Goal: Task Accomplishment & Management: Use online tool/utility

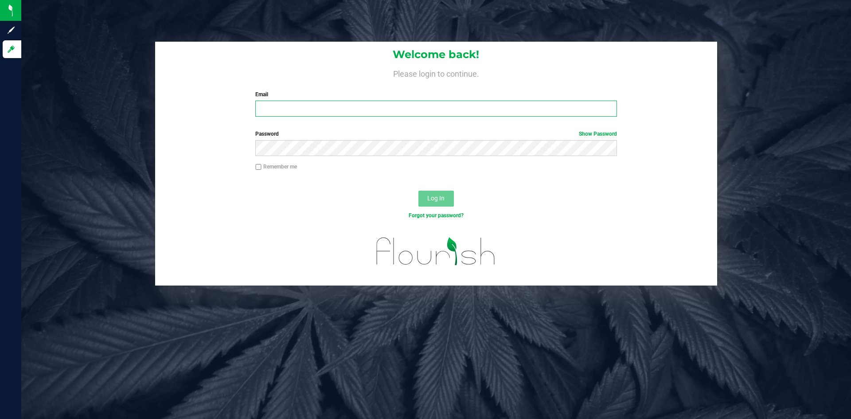
type input "[PERSON_NAME][EMAIL_ADDRESS][DOMAIN_NAME]"
click at [148, 106] on div "Welcome back! Please login to continue. Email [PERSON_NAME][EMAIL_ADDRESS][DOMA…" at bounding box center [436, 164] width 843 height 244
click at [427, 195] on button "Log In" at bounding box center [436, 199] width 35 height 16
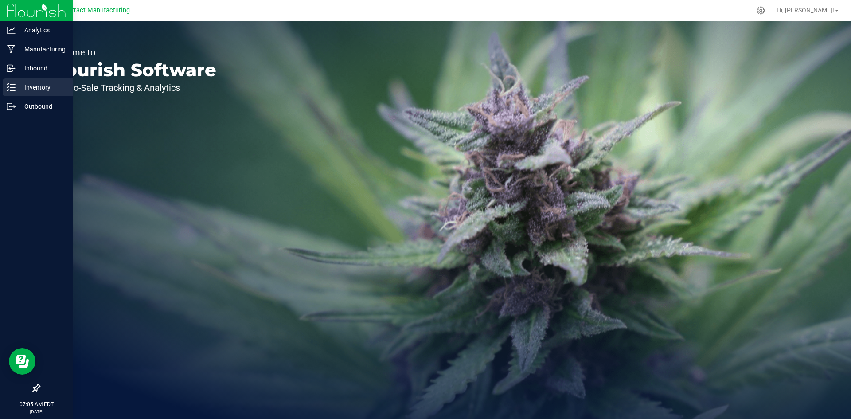
click at [39, 85] on p "Inventory" at bounding box center [42, 87] width 53 height 11
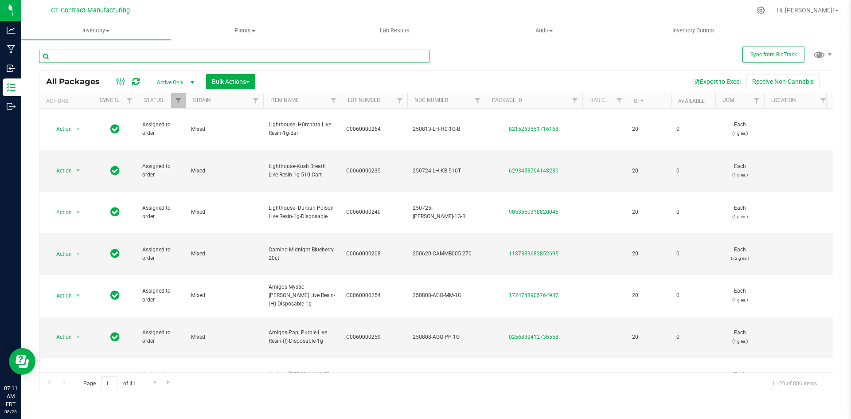
click at [135, 51] on input "text" at bounding box center [234, 56] width 391 height 13
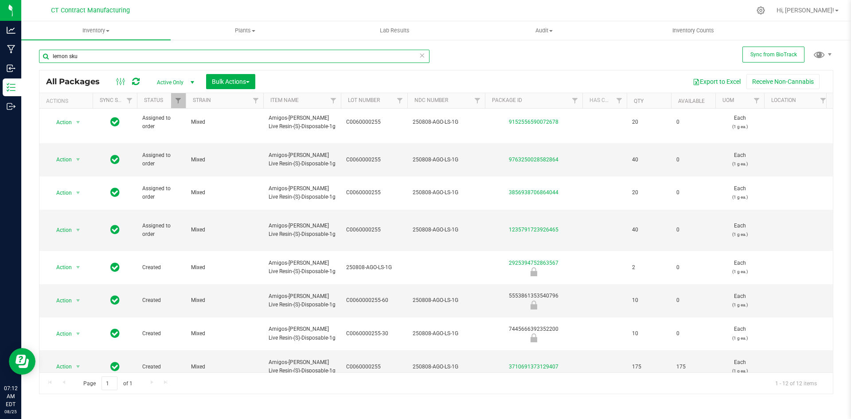
click at [110, 57] on input "lemon sku" at bounding box center [234, 56] width 391 height 13
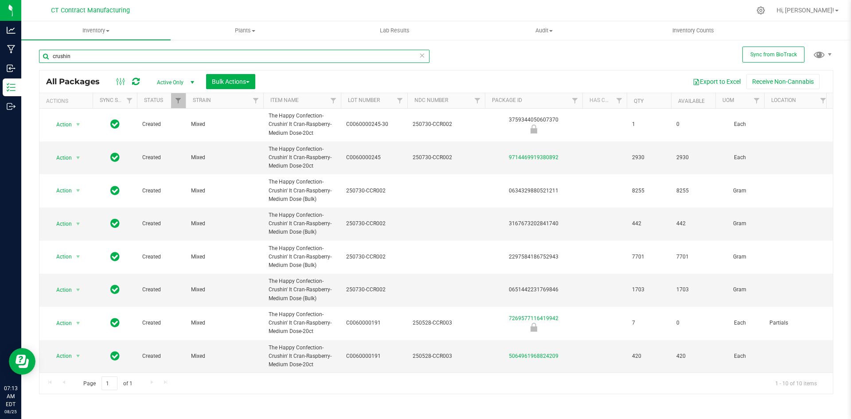
click at [80, 62] on input "crushin" at bounding box center [234, 56] width 391 height 13
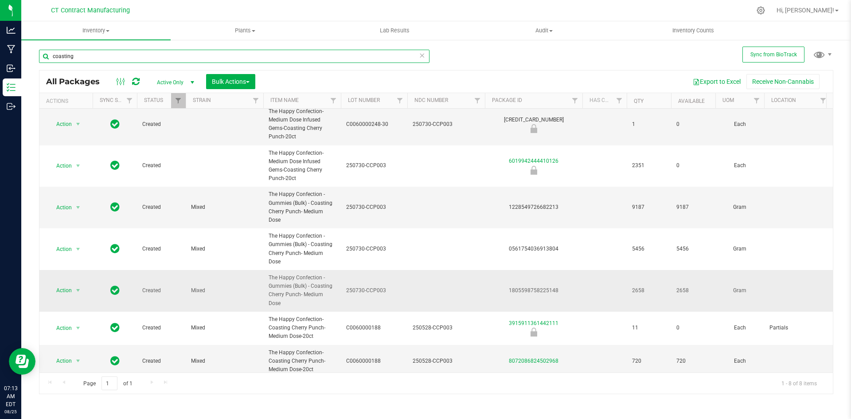
scroll to position [58, 0]
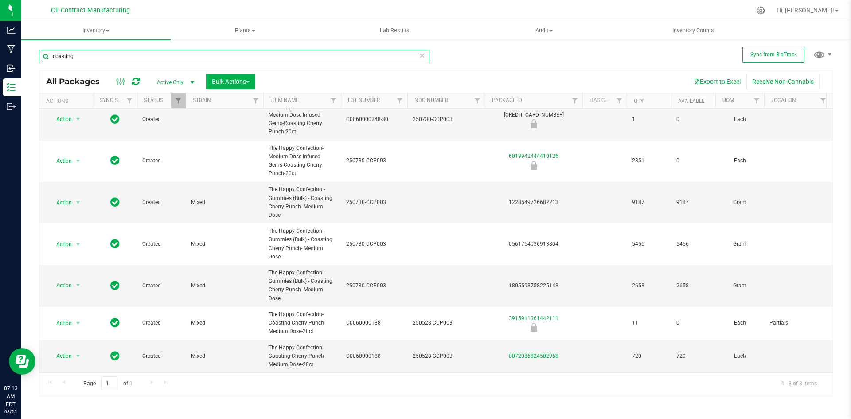
type input "coasting"
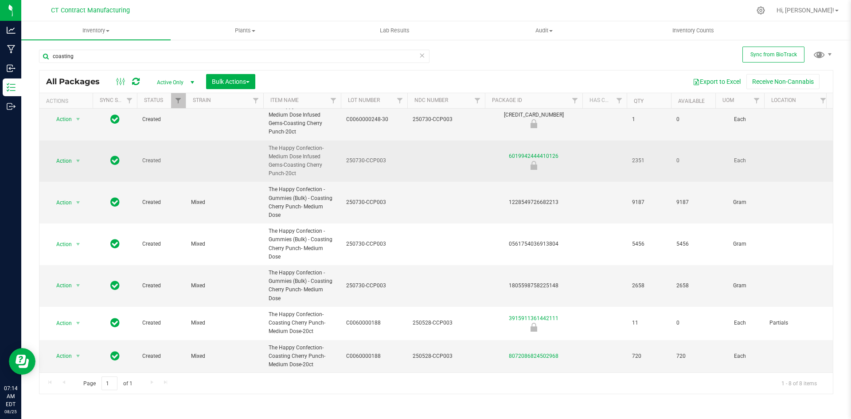
click at [371, 157] on span "250730-CCP003" at bounding box center [374, 161] width 56 height 8
click at [371, 155] on input "250730-CCP003" at bounding box center [371, 161] width 63 height 14
click at [443, 156] on td at bounding box center [446, 162] width 78 height 42
type input "250730-CCP003"
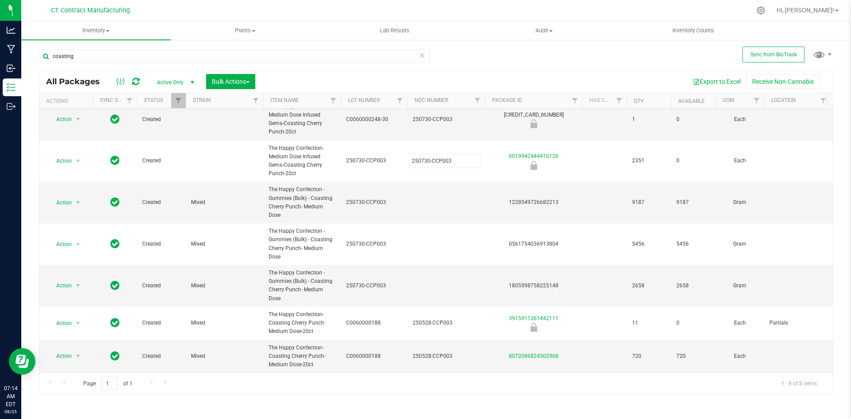
click at [383, 161] on div "All Packages Active Only Active Only Lab Samples Locked All External Internal B…" at bounding box center [436, 232] width 794 height 324
click at [379, 157] on span "250730-CCP003" at bounding box center [374, 161] width 56 height 8
click at [379, 154] on input "250730-CCP003" at bounding box center [371, 161] width 63 height 14
type input "C0060000248"
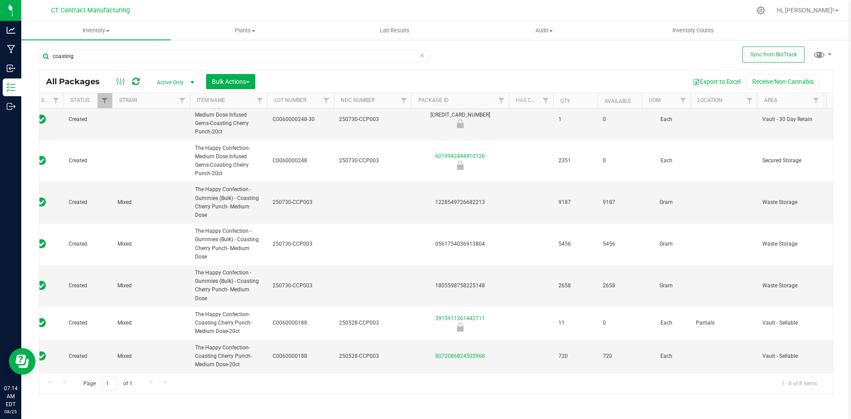
scroll to position [0, 0]
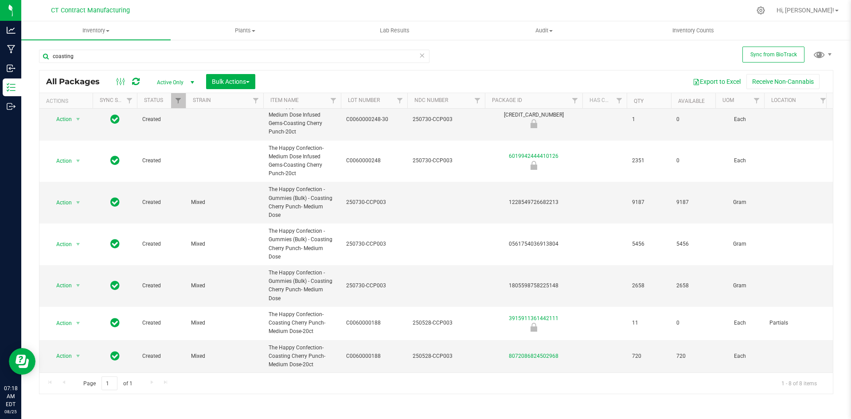
click at [235, 10] on div at bounding box center [455, 10] width 592 height 17
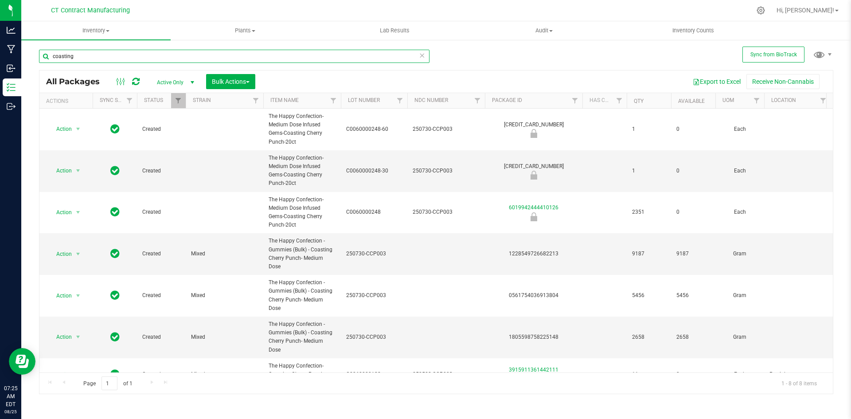
click at [123, 50] on input "coasting" at bounding box center [234, 56] width 391 height 13
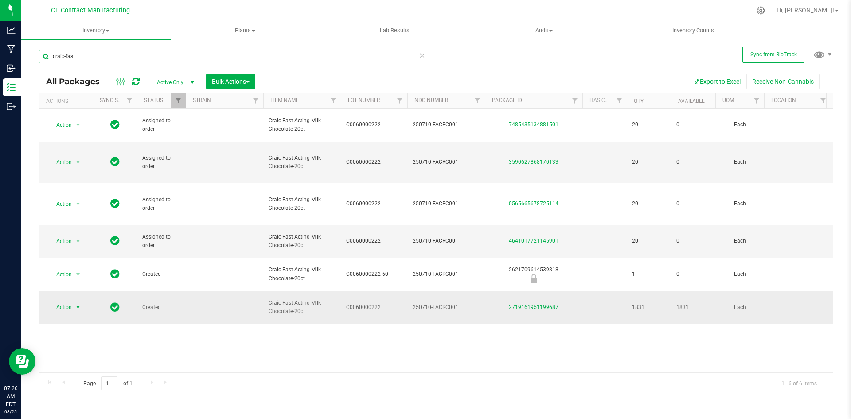
type input "craic-fast"
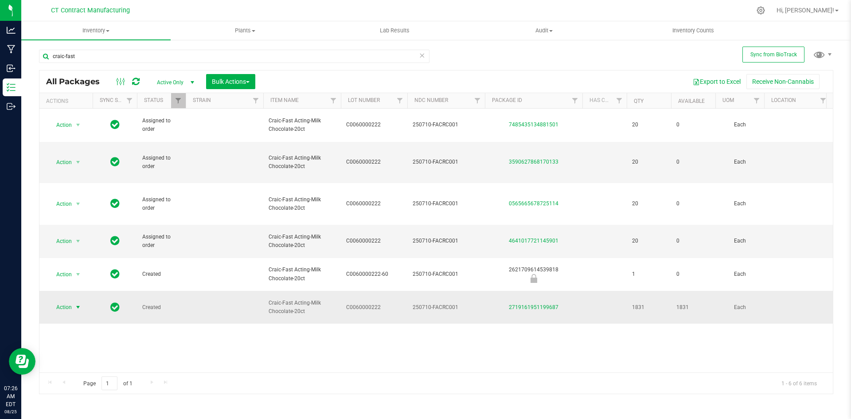
click at [79, 304] on span "select" at bounding box center [77, 307] width 7 height 7
click at [84, 129] on li "Create package" at bounding box center [83, 131] width 69 height 13
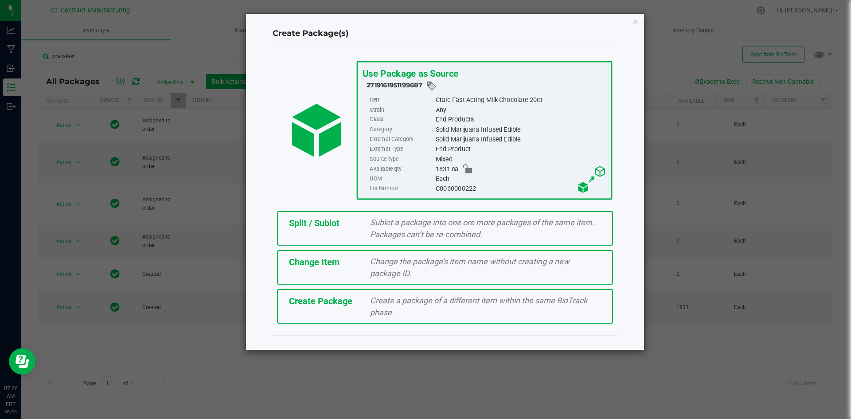
click at [318, 228] on span "Split / Sublot" at bounding box center [314, 223] width 51 height 11
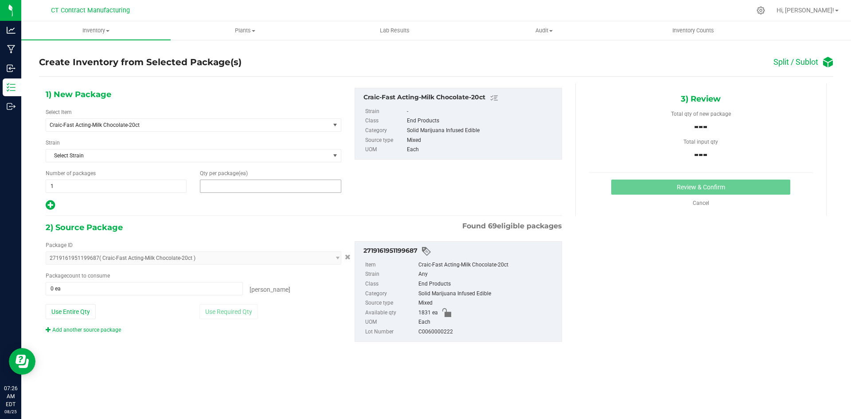
click at [271, 184] on span at bounding box center [270, 186] width 141 height 13
type input "11"
click at [160, 286] on span at bounding box center [144, 288] width 197 height 13
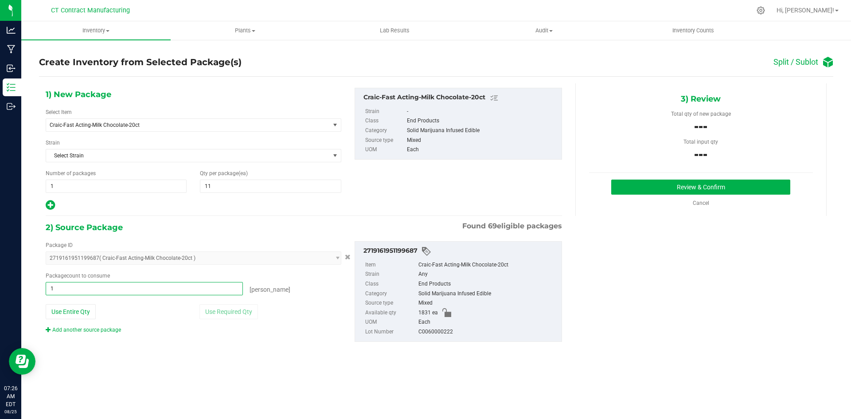
type input "11"
type input "11 ea"
click at [689, 266] on div "1) New Package Select Item Craic-Fast Acting-Milk Chocolate-20ct Craic-Fast Act…" at bounding box center [436, 221] width 794 height 277
click at [688, 183] on button "Review & Confirm" at bounding box center [700, 187] width 179 height 15
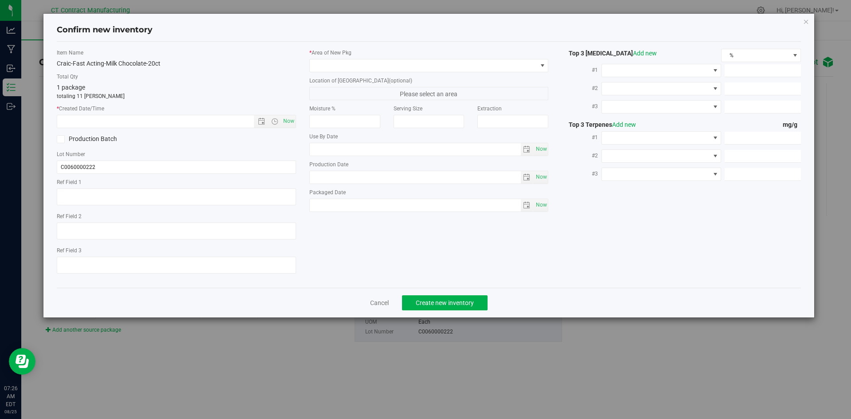
type textarea "250710-FACRC001"
click at [291, 117] on span "Now" at bounding box center [288, 121] width 15 height 13
type input "8/25/2025 7:26 AM"
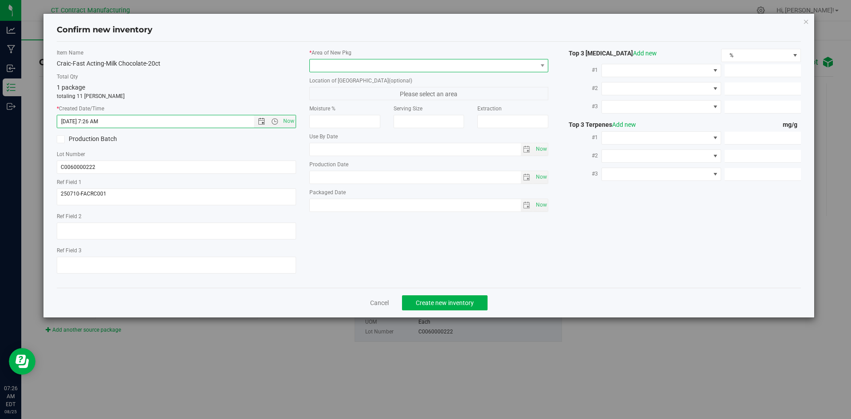
click at [326, 67] on span at bounding box center [423, 65] width 227 height 12
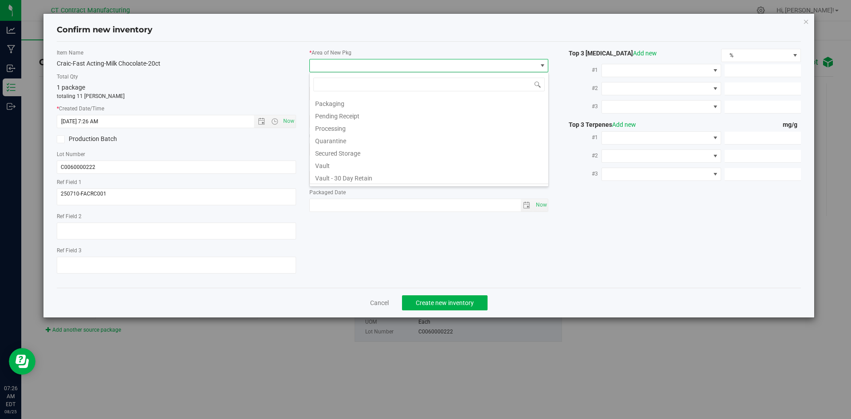
scroll to position [98, 0]
click at [369, 166] on li "Vault - Sellable" at bounding box center [429, 166] width 239 height 12
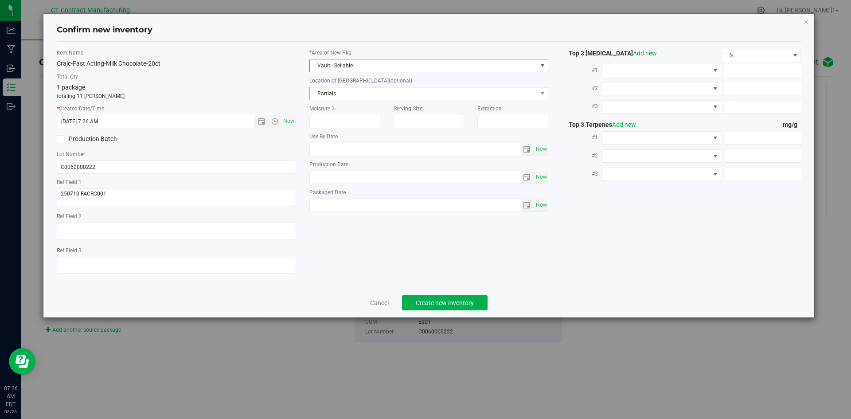
click at [376, 95] on span "Partials" at bounding box center [423, 93] width 227 height 12
click at [373, 110] on li "Partials" at bounding box center [429, 108] width 239 height 13
click at [292, 121] on span "Now" at bounding box center [288, 121] width 15 height 13
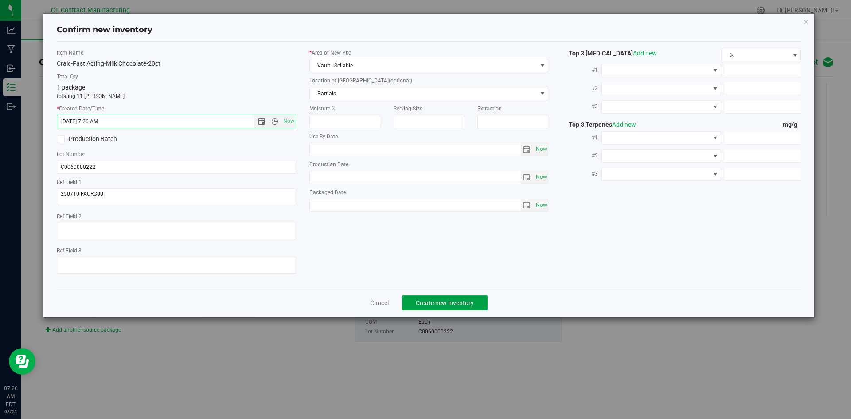
click at [446, 297] on button "Create new inventory" at bounding box center [445, 302] width 86 height 15
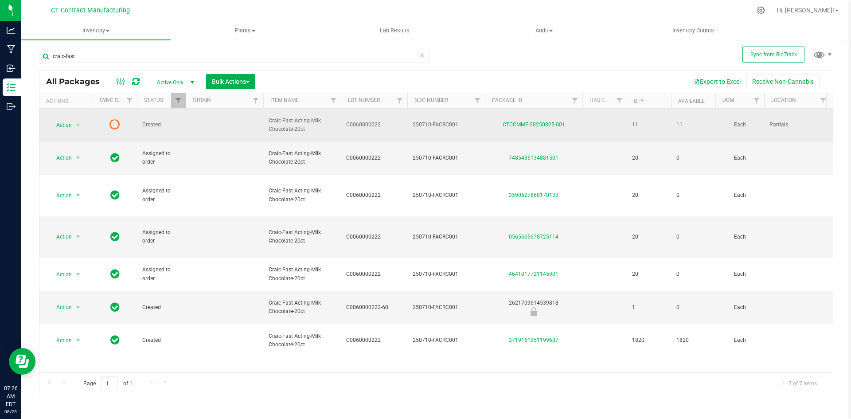
click at [432, 121] on span "250710-FACRC001" at bounding box center [446, 125] width 67 height 8
click at [432, 121] on input "250710-FACRC001" at bounding box center [444, 125] width 74 height 14
click at [135, 76] on link at bounding box center [136, 81] width 8 height 11
drag, startPoint x: 567, startPoint y: 120, endPoint x: 494, endPoint y: 125, distance: 73.3
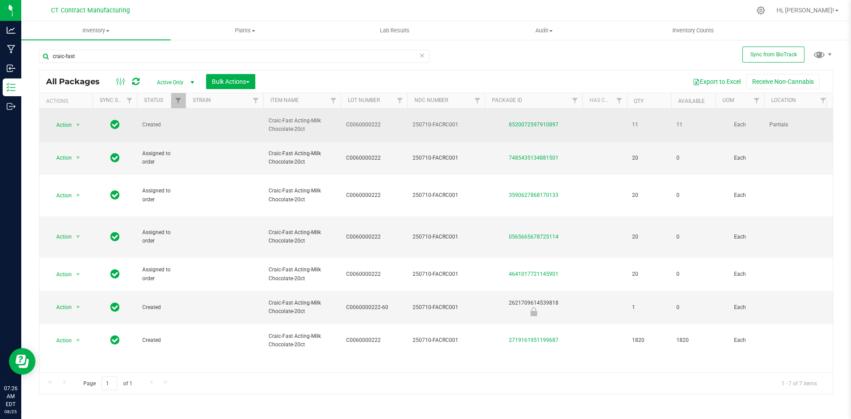
click at [494, 125] on div "8520072597910897" at bounding box center [534, 125] width 100 height 8
copy link "8520072597910897"
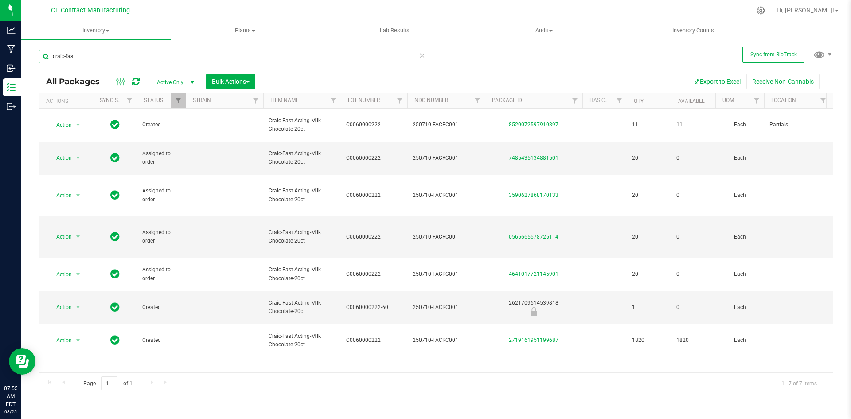
click at [92, 53] on input "craic-fast" at bounding box center [234, 56] width 391 height 13
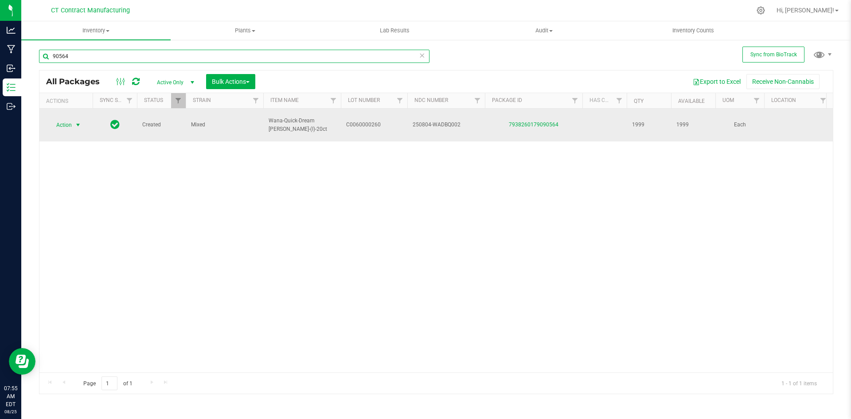
type input "90564"
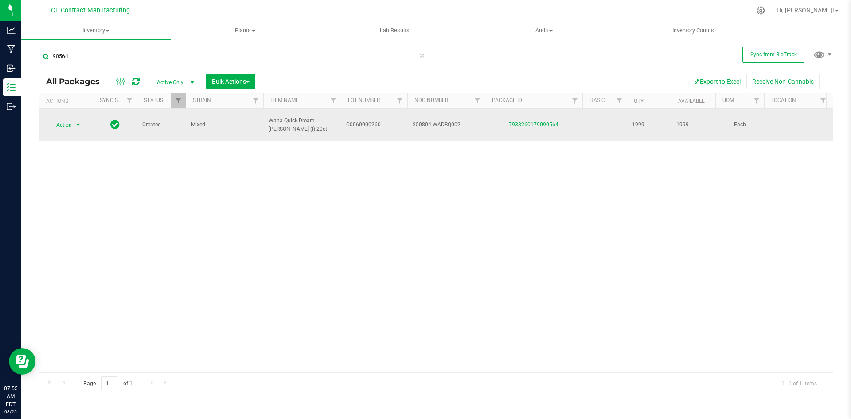
click at [76, 121] on span "select" at bounding box center [77, 124] width 7 height 7
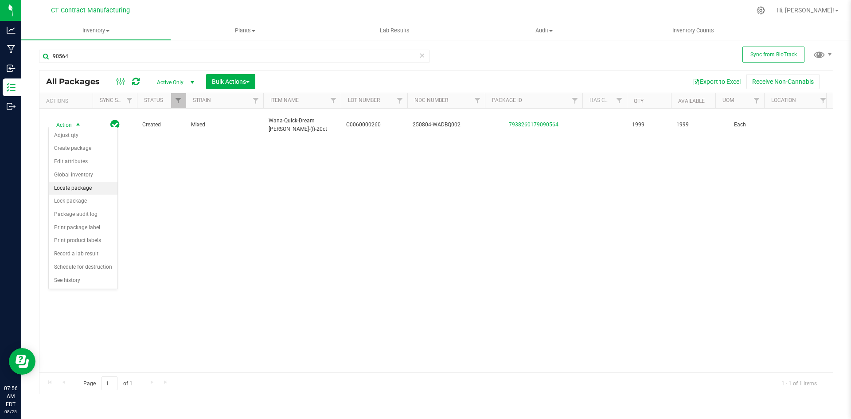
click at [91, 190] on li "Locate package" at bounding box center [83, 188] width 69 height 13
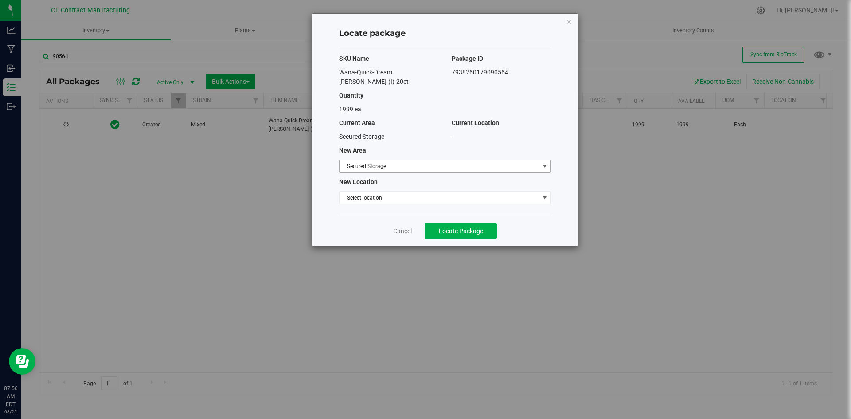
click at [359, 160] on span "Secured Storage" at bounding box center [440, 166] width 200 height 12
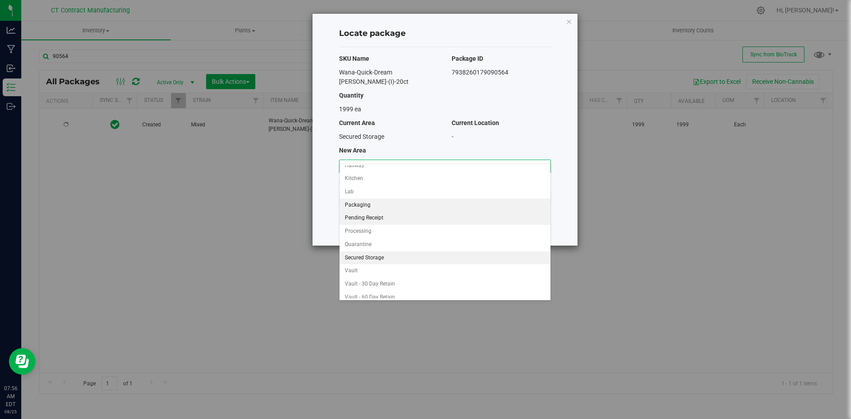
scroll to position [65, 0]
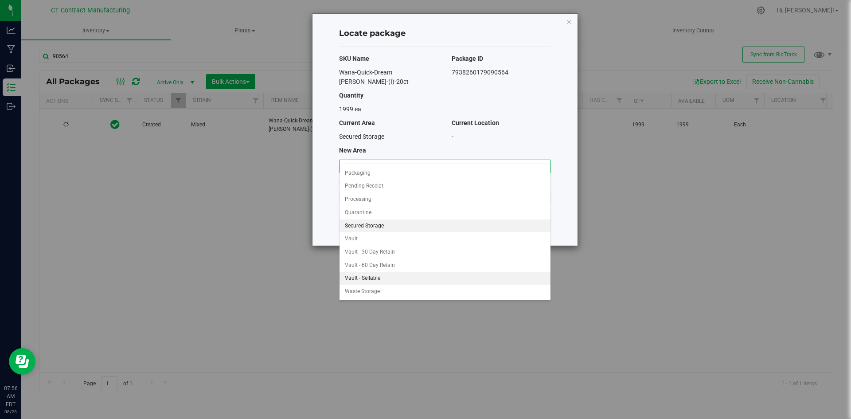
click at [372, 280] on li "Vault - Sellable" at bounding box center [445, 278] width 211 height 13
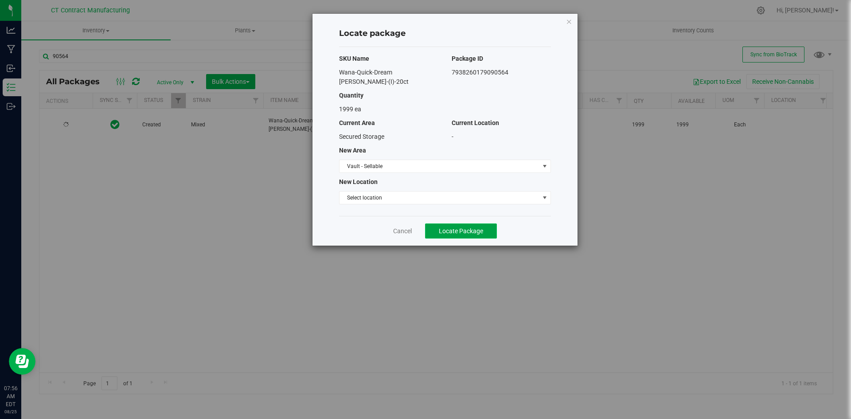
click at [443, 223] on button "Locate Package" at bounding box center [461, 230] width 72 height 15
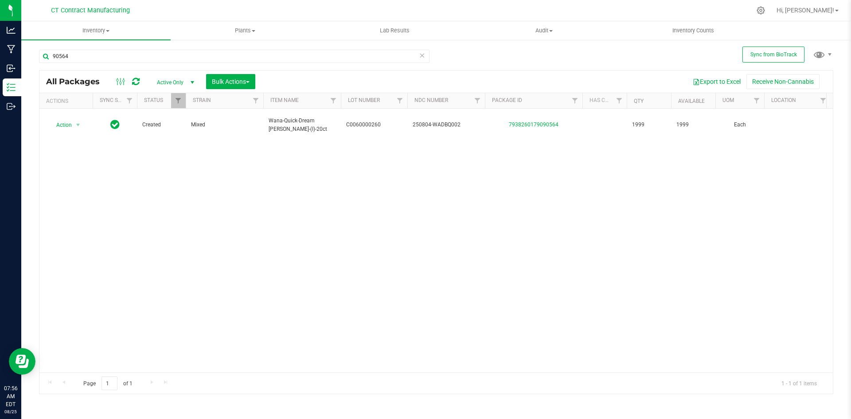
click at [565, 5] on div at bounding box center [455, 10] width 592 height 17
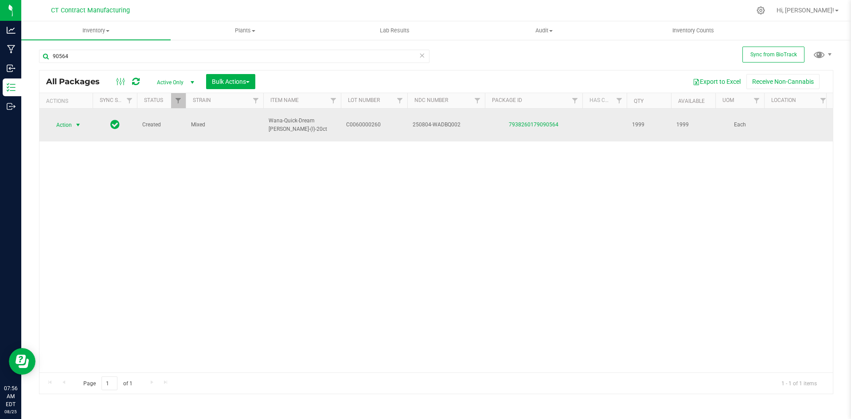
click at [82, 119] on span "select" at bounding box center [78, 125] width 11 height 12
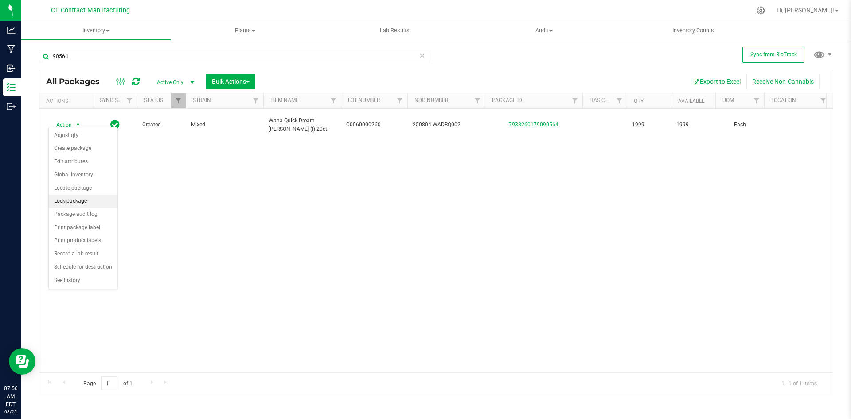
click at [82, 200] on li "Lock package" at bounding box center [83, 201] width 69 height 13
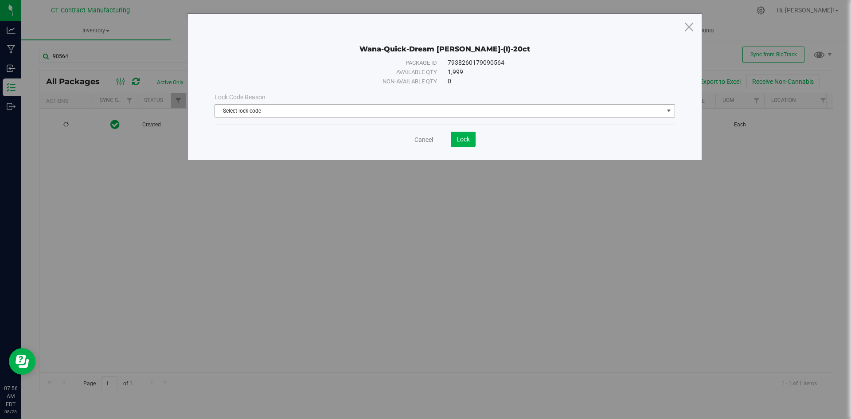
click at [382, 112] on span "Select lock code" at bounding box center [439, 111] width 449 height 12
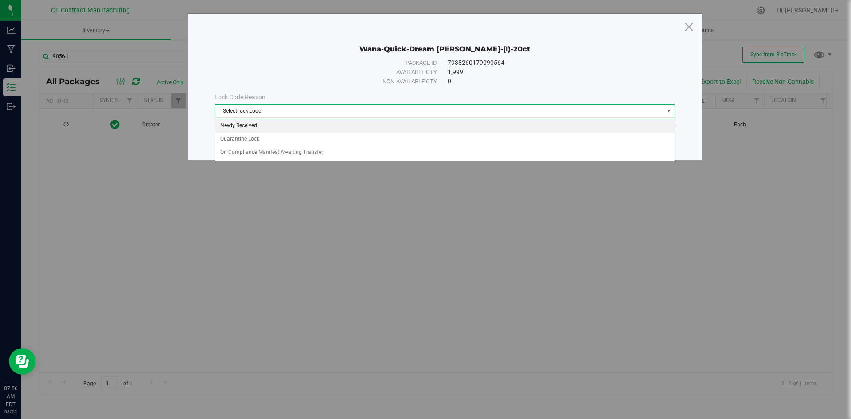
click at [376, 131] on li "Newly Received" at bounding box center [445, 125] width 460 height 13
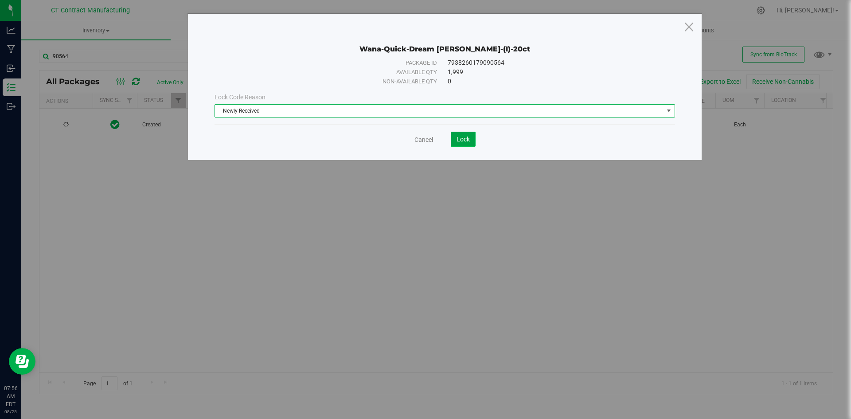
click at [466, 140] on span "Lock" at bounding box center [463, 139] width 13 height 7
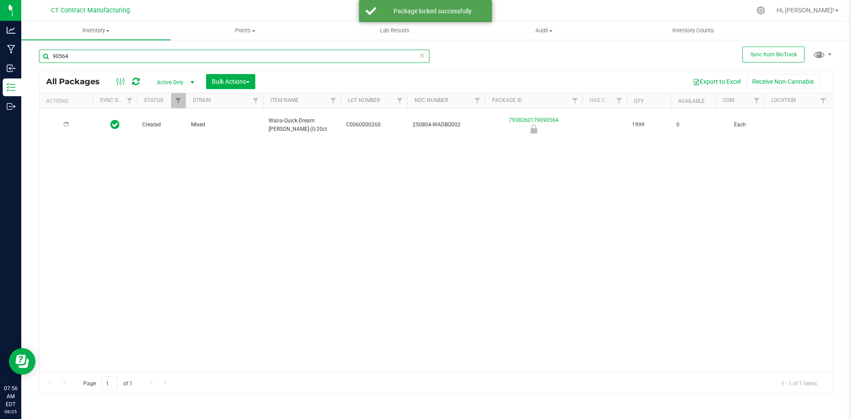
click at [127, 56] on input "90564" at bounding box center [234, 56] width 391 height 13
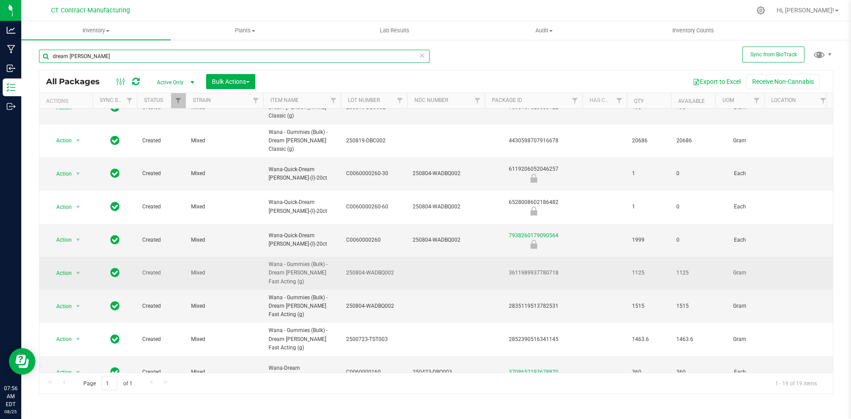
scroll to position [212, 0]
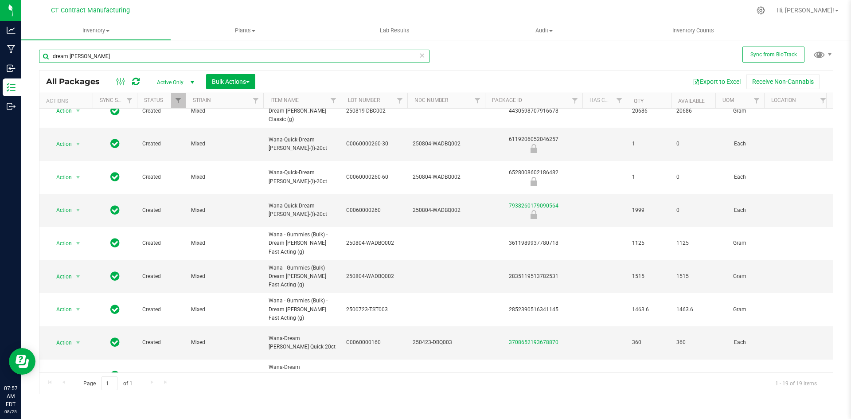
type input "dream berry"
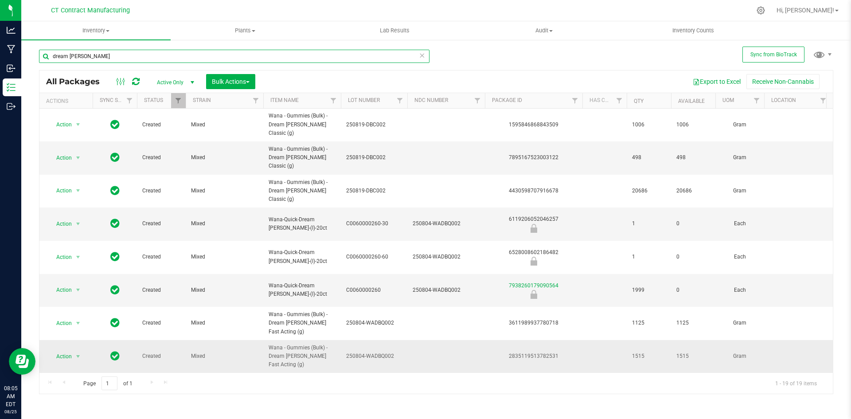
scroll to position [133, 0]
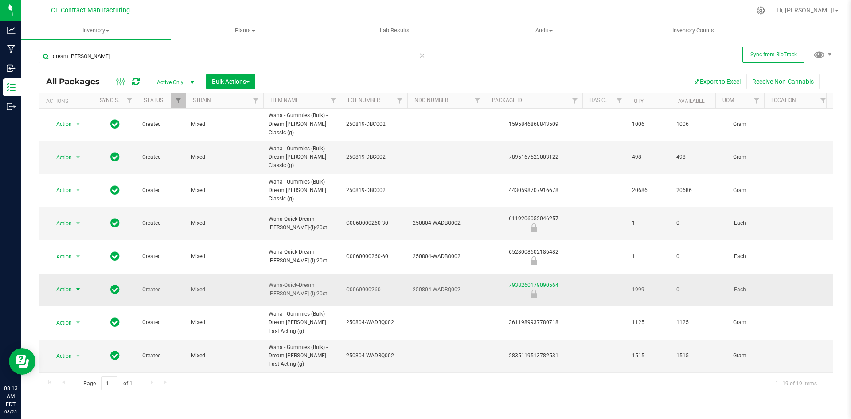
click at [77, 286] on span "select" at bounding box center [77, 289] width 7 height 7
click at [74, 283] on span "select" at bounding box center [78, 289] width 11 height 12
click at [75, 335] on li "Unlock package" at bounding box center [77, 341] width 57 height 13
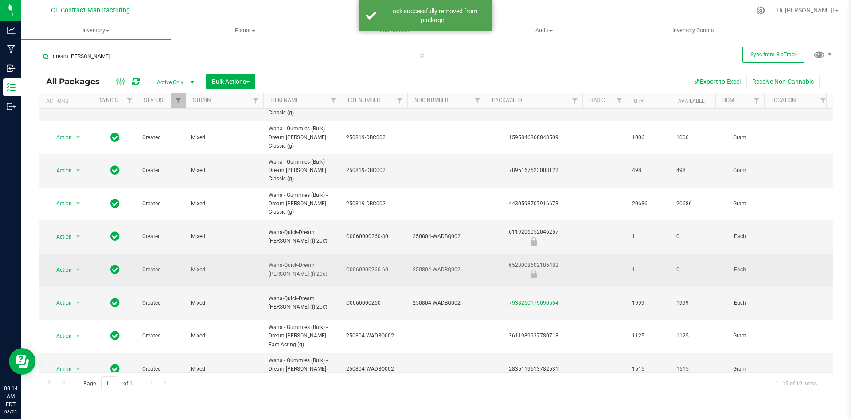
scroll to position [133, 0]
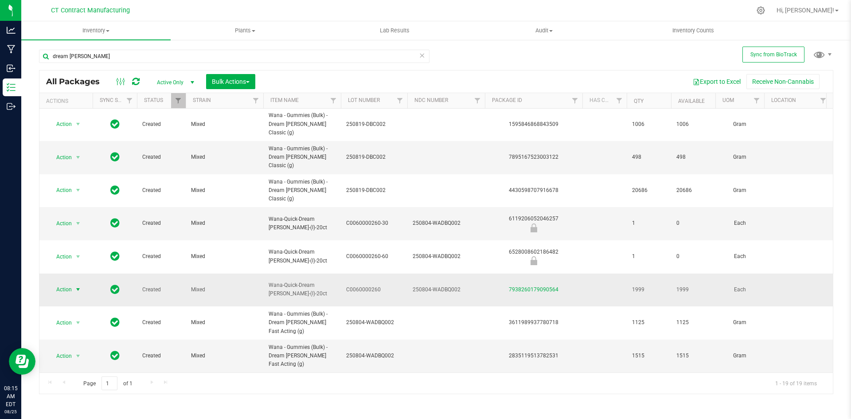
click at [76, 286] on span "select" at bounding box center [77, 289] width 7 height 7
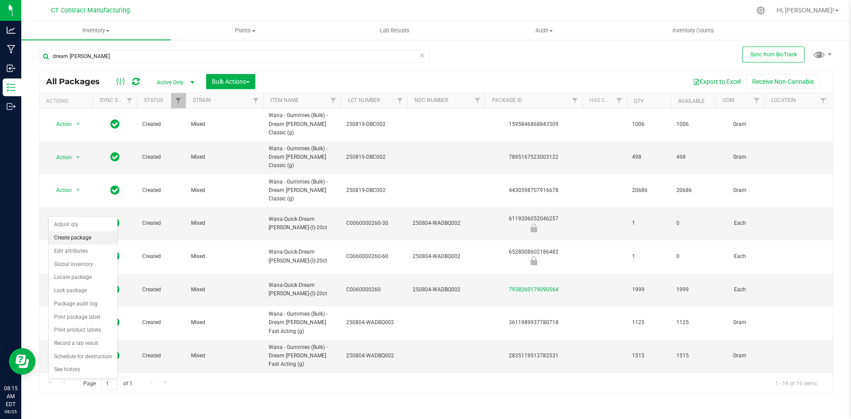
click at [82, 239] on li "Create package" at bounding box center [83, 237] width 69 height 13
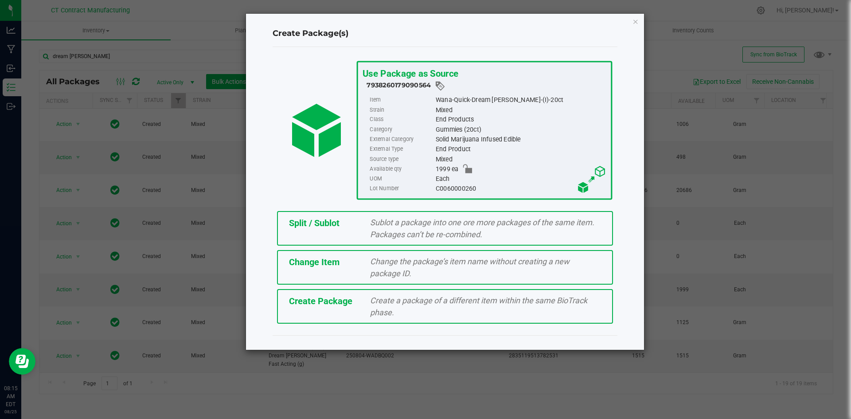
click at [368, 235] on div "Sublot a package into one ore more packages of the same item. Packages can’t be…" at bounding box center [486, 228] width 244 height 24
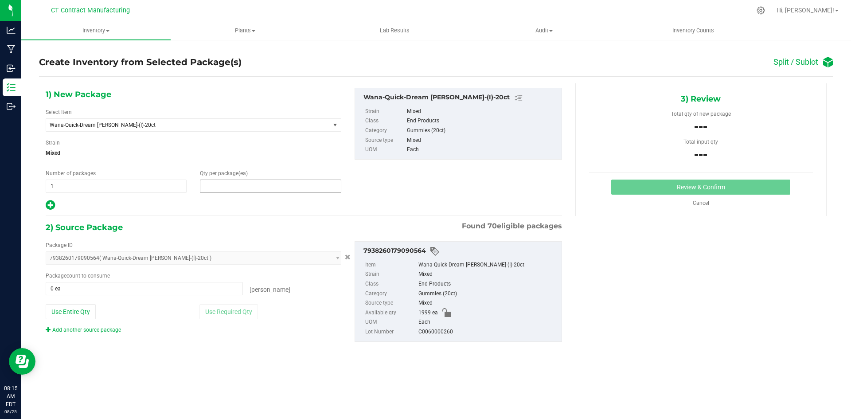
click at [221, 185] on span at bounding box center [270, 186] width 141 height 13
type input "19"
click at [131, 287] on span at bounding box center [144, 288] width 197 height 13
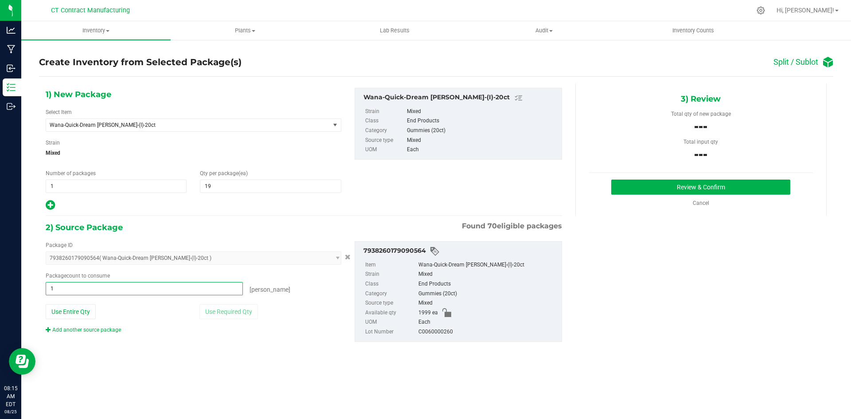
type input "19"
type input "19 ea"
click at [644, 188] on button "Review & Confirm" at bounding box center [700, 187] width 179 height 15
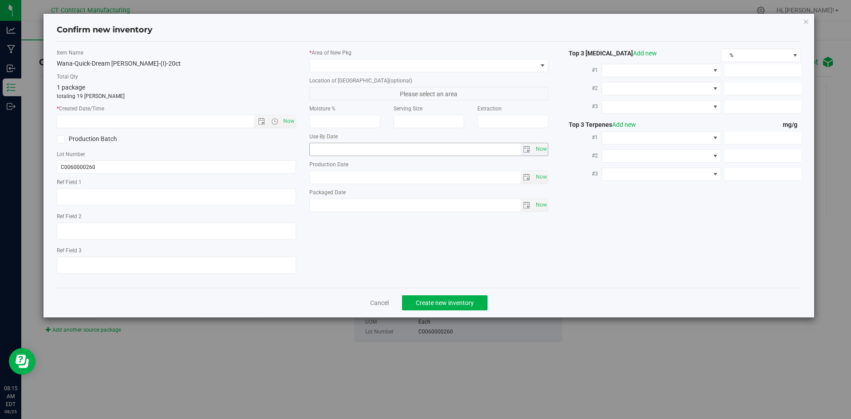
type textarea "250804-WADBQ002"
click at [292, 123] on span "Now" at bounding box center [288, 121] width 15 height 13
type input "8/25/2025 8:15 AM"
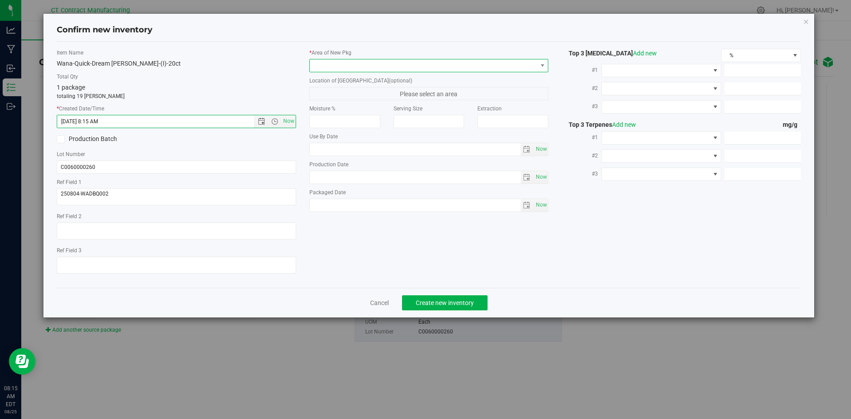
click at [333, 63] on span at bounding box center [423, 65] width 227 height 12
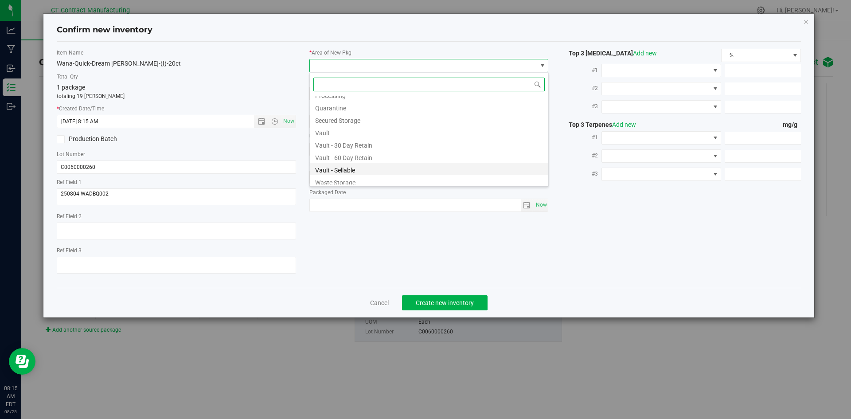
scroll to position [98, 0]
click at [356, 165] on li "Vault - Sellable" at bounding box center [429, 166] width 239 height 12
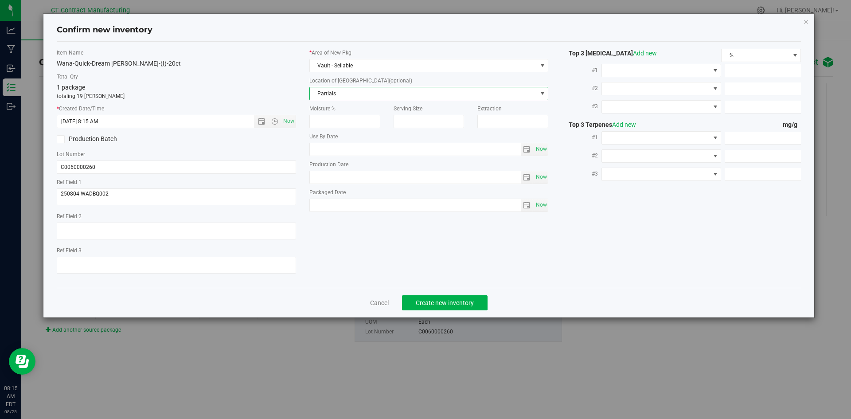
click at [356, 92] on span "Partials" at bounding box center [423, 93] width 227 height 12
click at [348, 109] on li "Partials" at bounding box center [429, 108] width 239 height 13
click at [284, 122] on span "Now" at bounding box center [288, 121] width 15 height 13
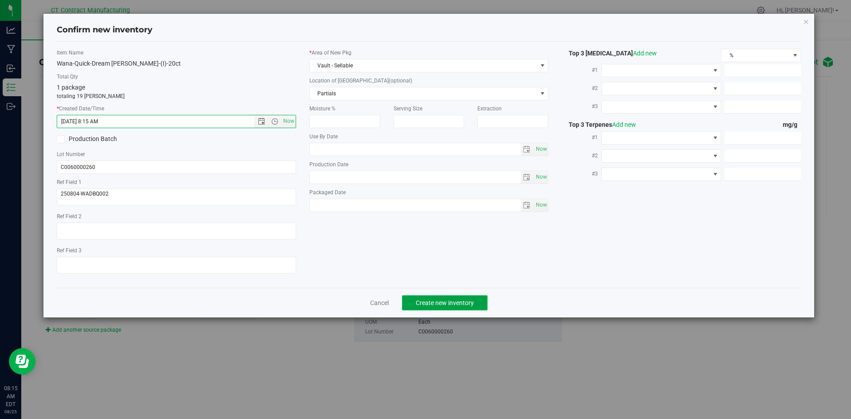
click at [447, 303] on span "Create new inventory" at bounding box center [445, 302] width 58 height 7
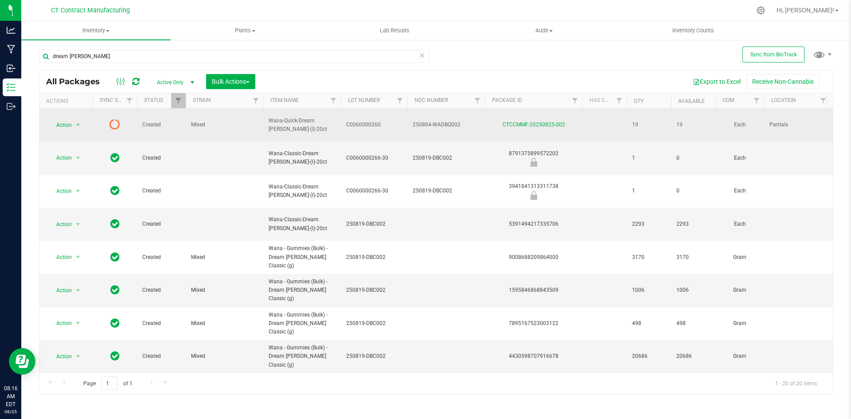
click at [432, 121] on span "250804-WADBQ002" at bounding box center [446, 125] width 67 height 8
click at [432, 121] on input "250804-WADBQ002" at bounding box center [444, 125] width 74 height 14
click at [134, 81] on icon at bounding box center [136, 81] width 8 height 9
drag, startPoint x: 569, startPoint y: 123, endPoint x: 496, endPoint y: 126, distance: 72.8
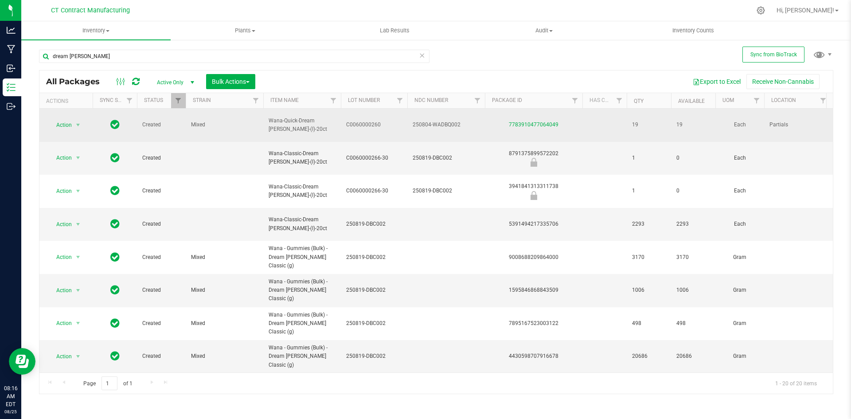
click at [496, 126] on td "7783910477064049" at bounding box center [534, 125] width 98 height 33
copy link "7783910477064049"
click at [82, 125] on span "select" at bounding box center [78, 125] width 11 height 12
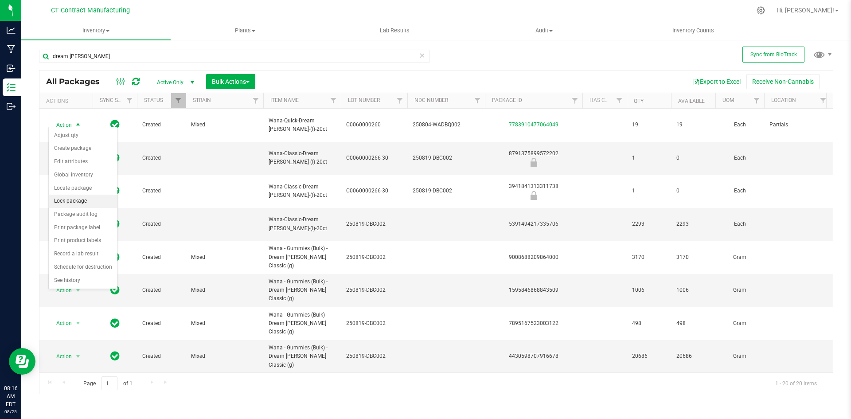
click at [75, 202] on li "Lock package" at bounding box center [83, 201] width 69 height 13
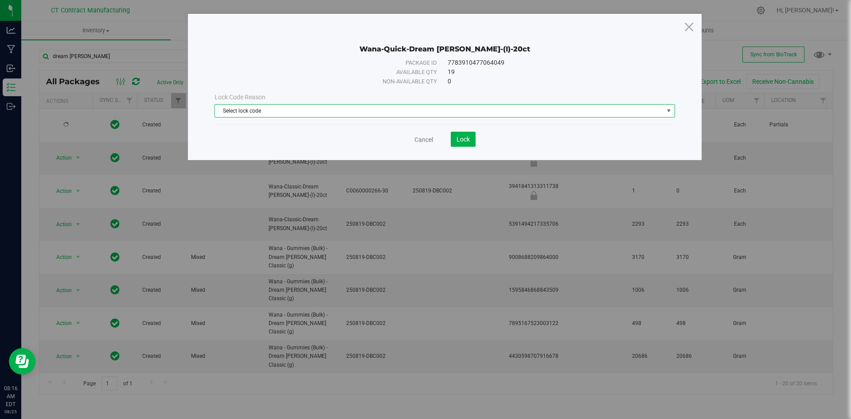
click at [282, 113] on span "Select lock code" at bounding box center [439, 111] width 449 height 12
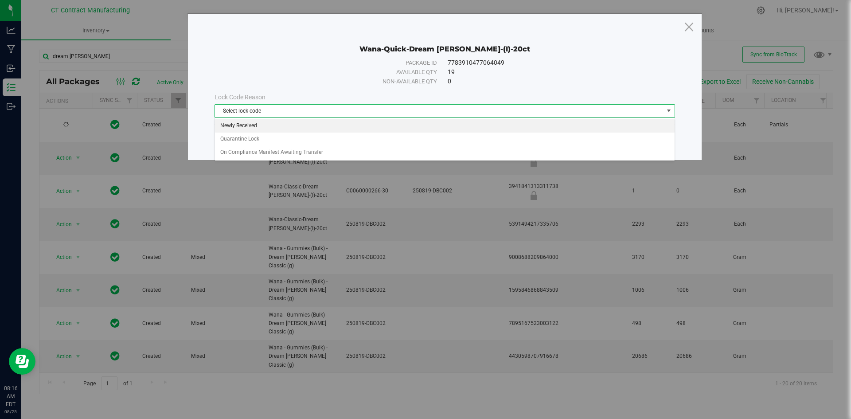
click at [282, 125] on li "Newly Received" at bounding box center [445, 125] width 460 height 13
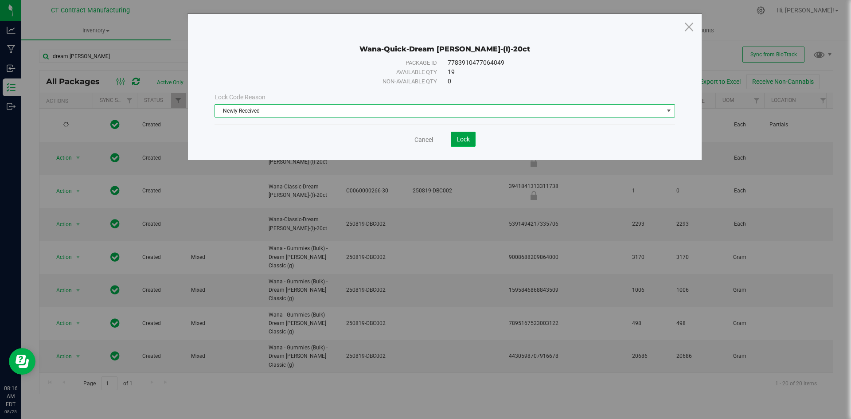
click at [469, 137] on span "Lock" at bounding box center [463, 139] width 13 height 7
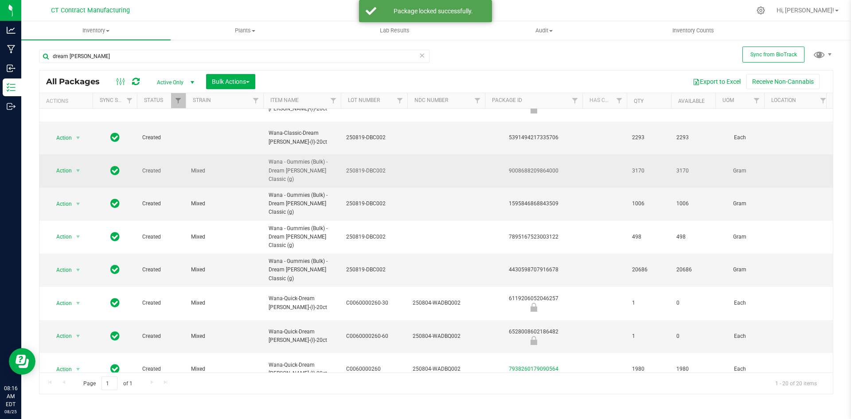
scroll to position [133, 0]
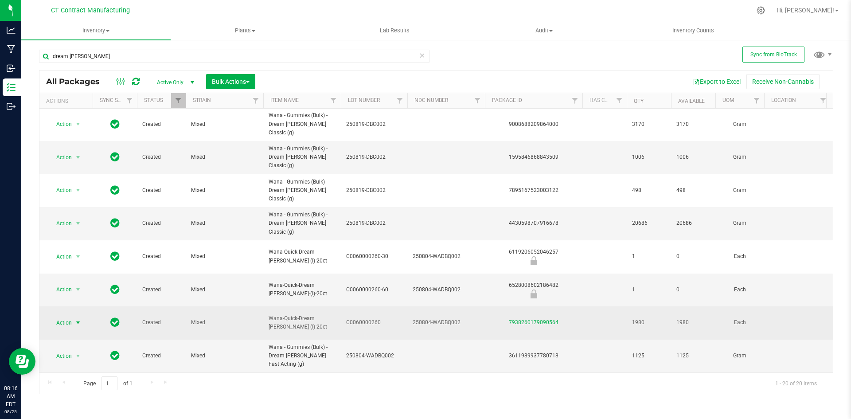
click at [81, 319] on span "select" at bounding box center [77, 322] width 7 height 7
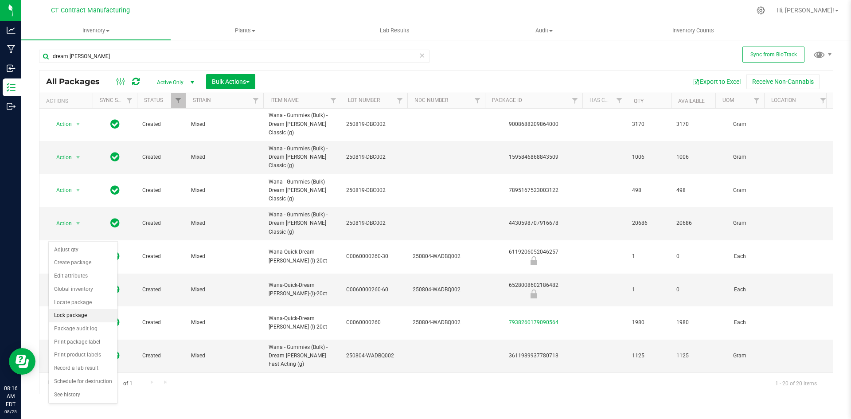
click at [82, 314] on li "Lock package" at bounding box center [83, 315] width 69 height 13
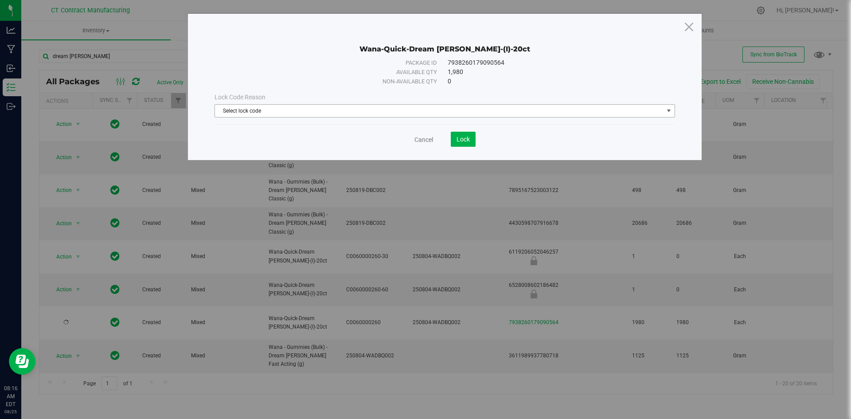
click at [258, 105] on span "Select lock code" at bounding box center [439, 111] width 449 height 12
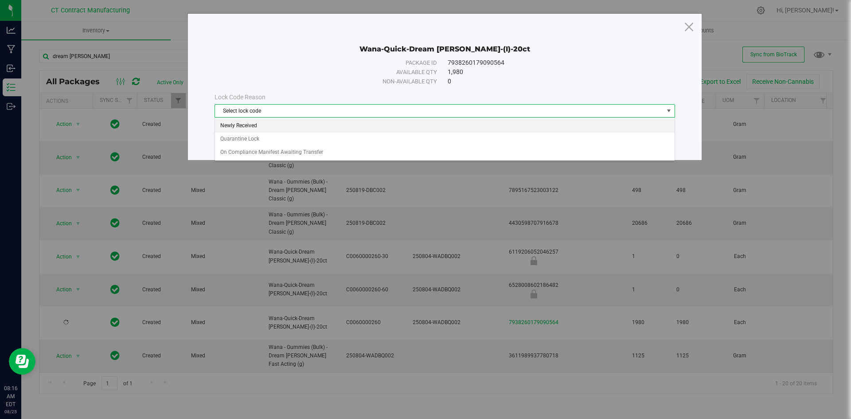
click at [258, 122] on li "Newly Received" at bounding box center [445, 125] width 460 height 13
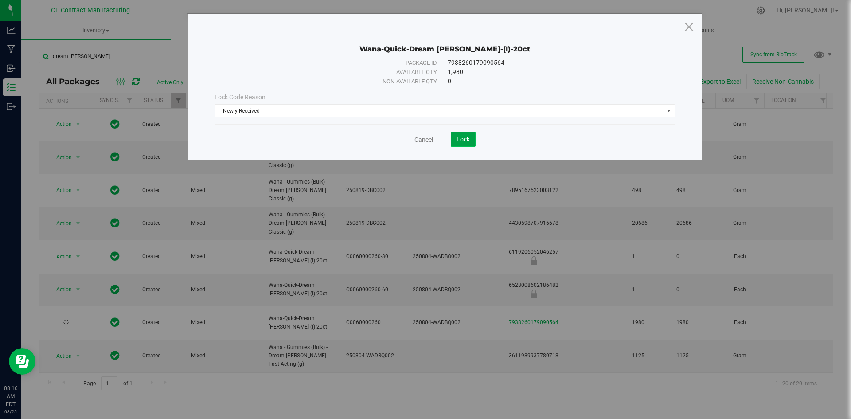
click at [469, 137] on span "Lock" at bounding box center [463, 139] width 13 height 7
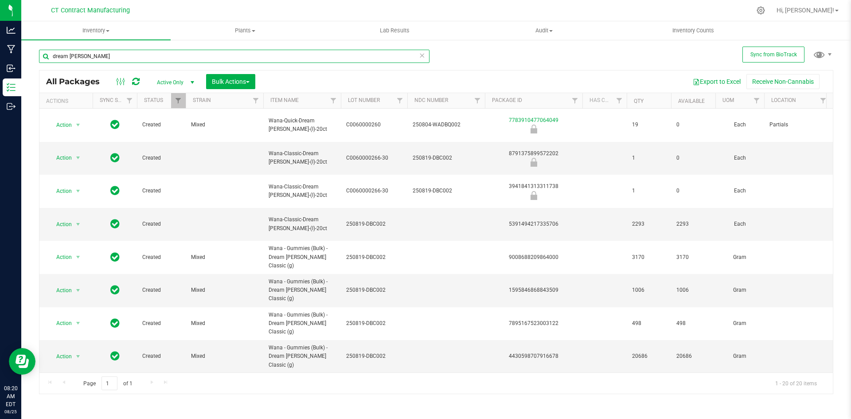
click at [114, 55] on input "dream berry" at bounding box center [234, 56] width 391 height 13
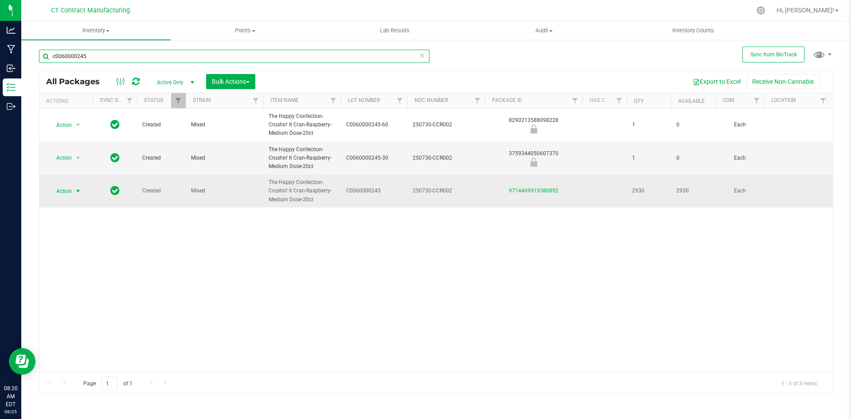
type input "c0060000245"
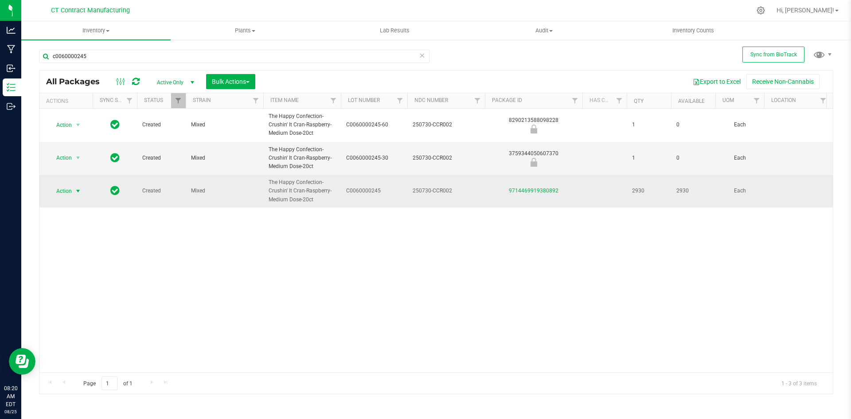
click at [79, 191] on span "select" at bounding box center [77, 191] width 7 height 7
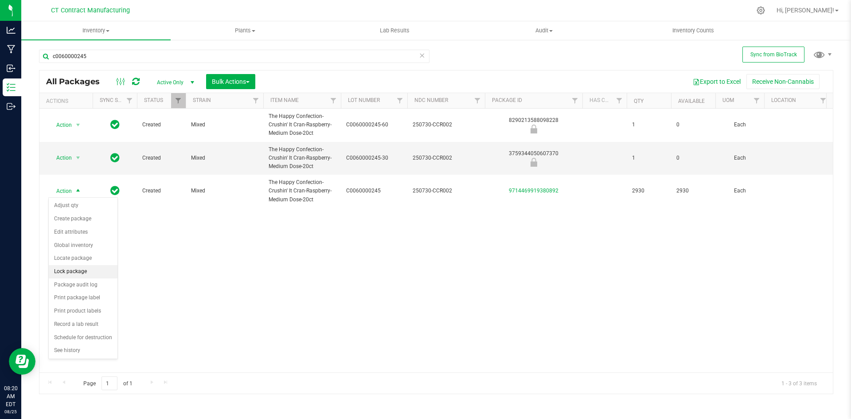
click at [80, 273] on li "Lock package" at bounding box center [83, 271] width 69 height 13
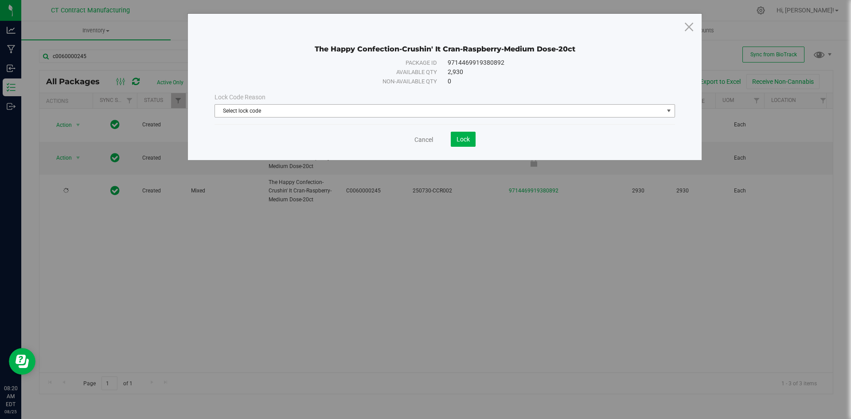
click at [390, 105] on span "Select lock code" at bounding box center [439, 111] width 449 height 12
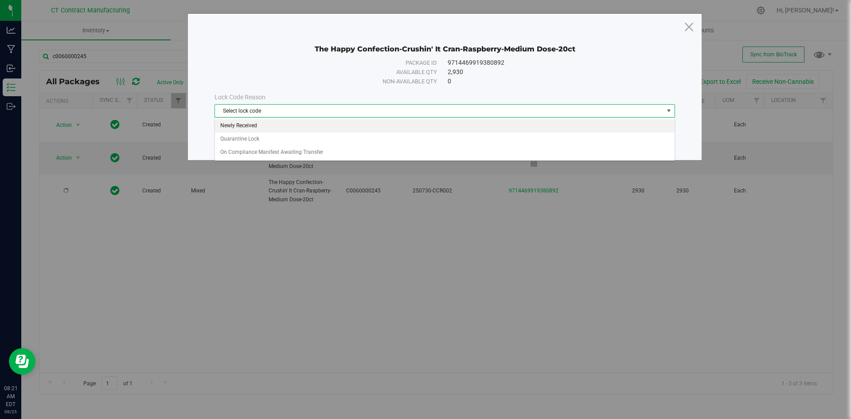
click at [375, 130] on li "Newly Received" at bounding box center [445, 125] width 460 height 13
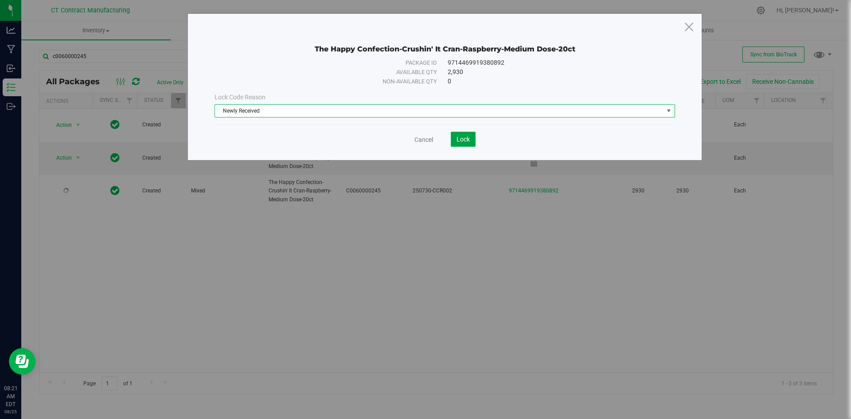
click at [470, 137] on span "Lock" at bounding box center [463, 139] width 13 height 7
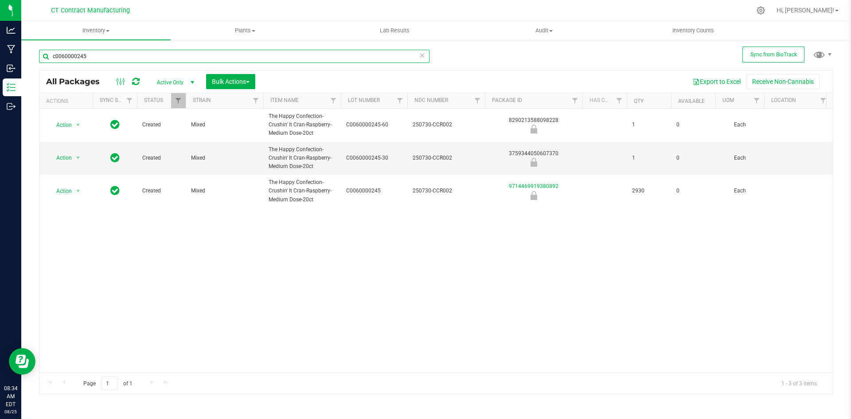
click at [109, 50] on input "c0060000245" at bounding box center [234, 56] width 391 height 13
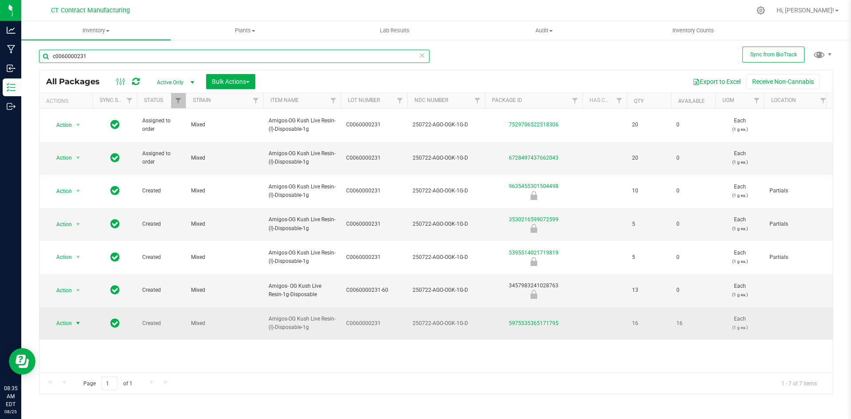
type input "c0060000231"
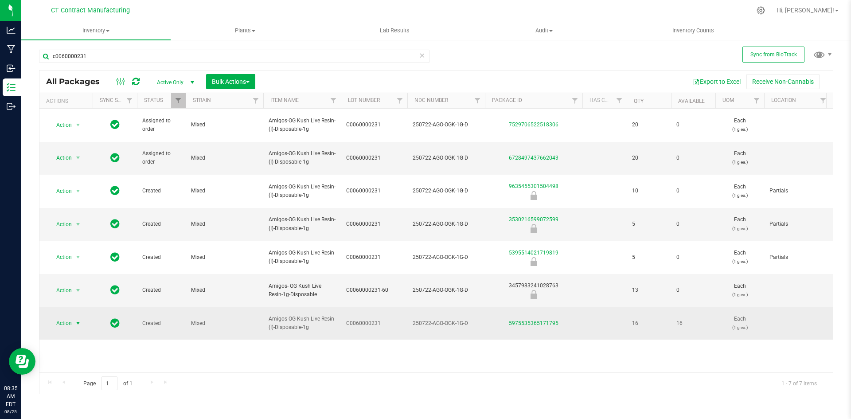
click at [79, 320] on span "select" at bounding box center [77, 323] width 7 height 7
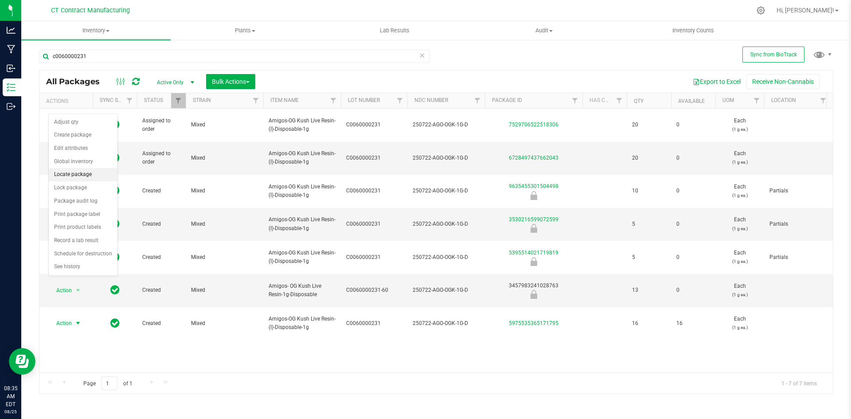
click at [76, 175] on li "Locate package" at bounding box center [83, 174] width 69 height 13
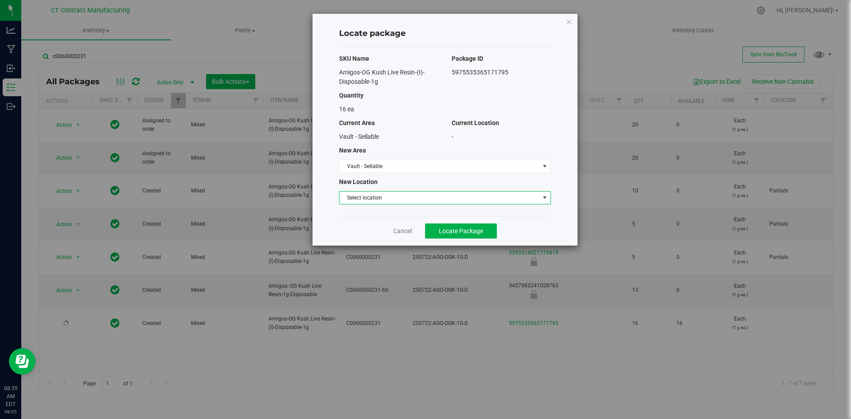
click at [395, 194] on span "Select location" at bounding box center [440, 198] width 200 height 12
click at [389, 212] on li "Partials" at bounding box center [445, 212] width 211 height 13
click at [466, 232] on span "Locate Package" at bounding box center [461, 230] width 44 height 7
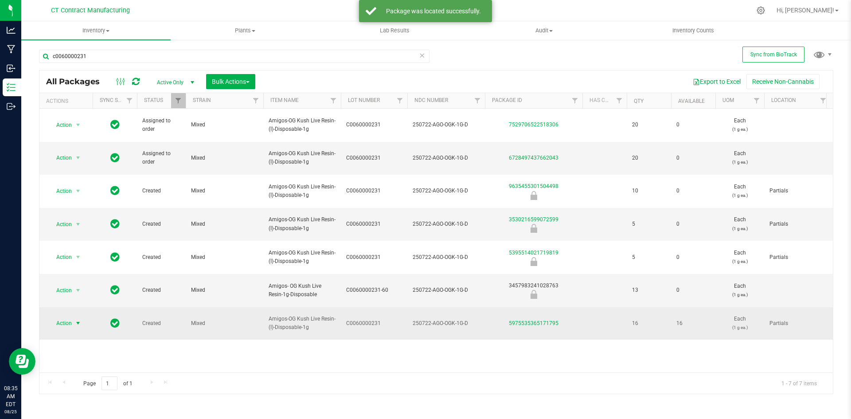
click at [79, 320] on span "select" at bounding box center [77, 323] width 7 height 7
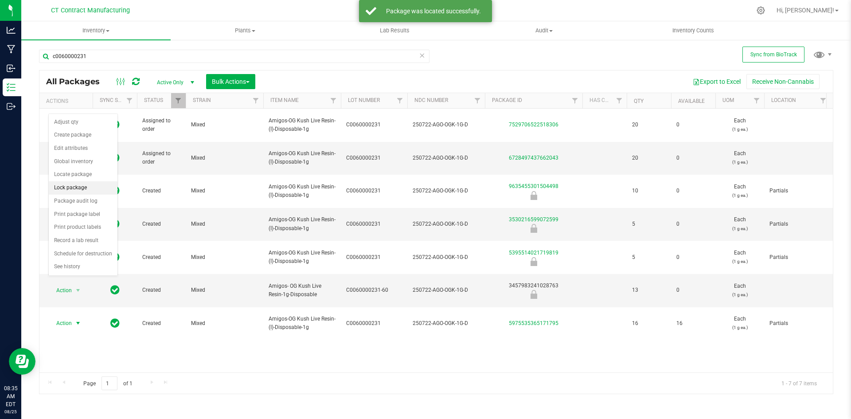
click at [78, 189] on li "Lock package" at bounding box center [83, 187] width 69 height 13
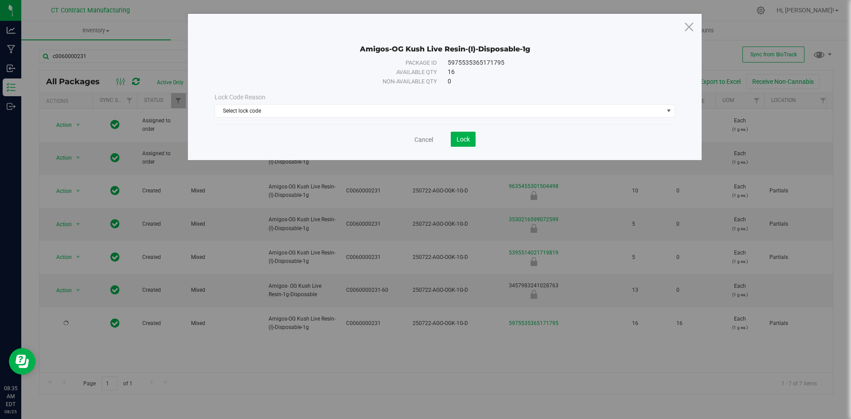
click at [274, 118] on div "Lock Code Reason Select lock code Select lock code Newly Received Quarantine Lo…" at bounding box center [445, 105] width 474 height 38
click at [274, 112] on span "Select lock code" at bounding box center [439, 111] width 449 height 12
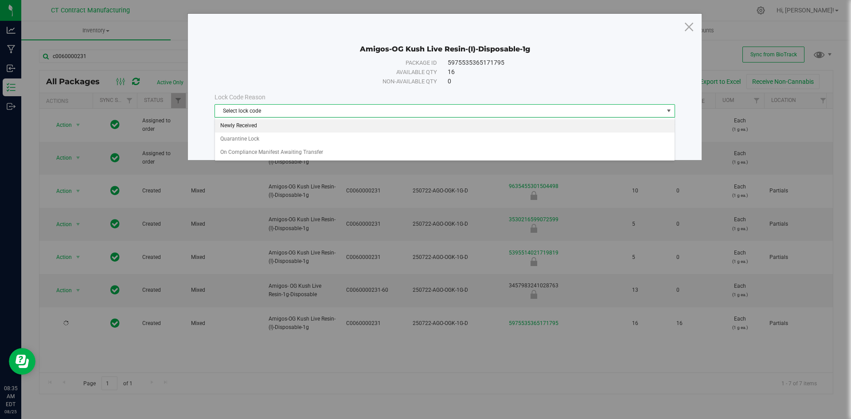
click at [270, 128] on li "Newly Received" at bounding box center [445, 125] width 460 height 13
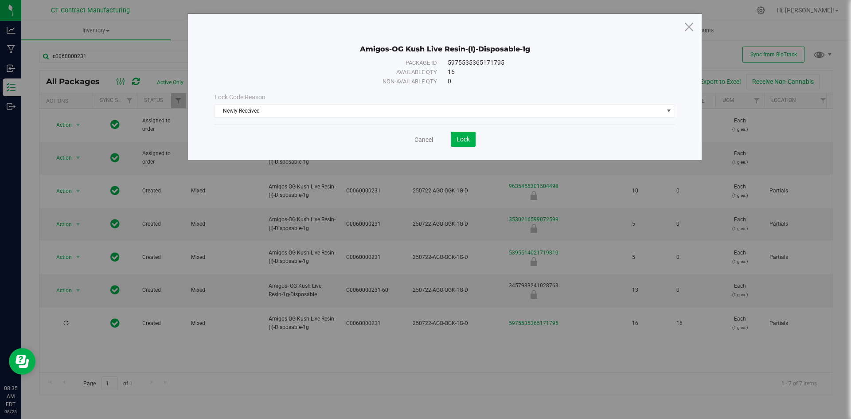
click at [477, 146] on div "Cancel Lock" at bounding box center [445, 139] width 461 height 15
click at [472, 143] on button "Lock" at bounding box center [463, 139] width 25 height 15
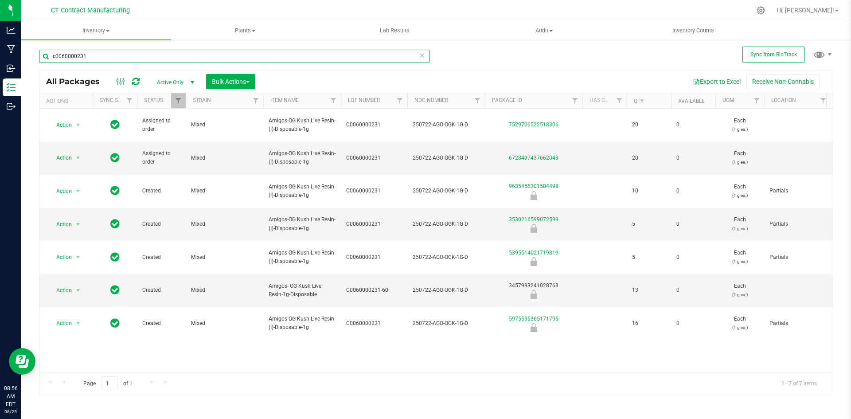
click at [108, 60] on input "c0060000231" at bounding box center [234, 56] width 391 height 13
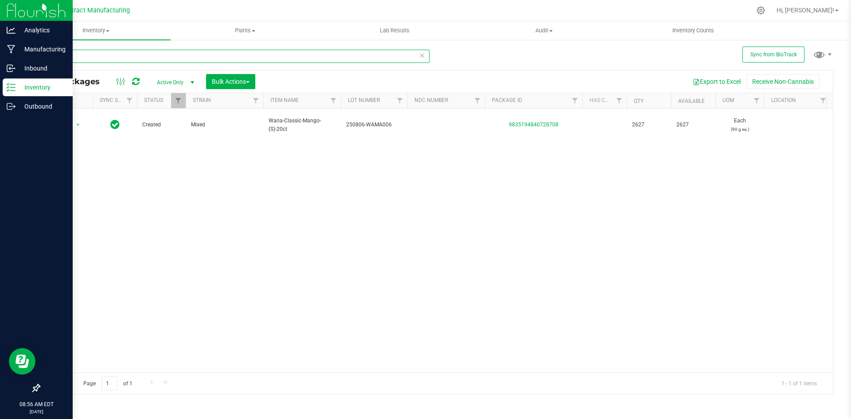
type input "28708"
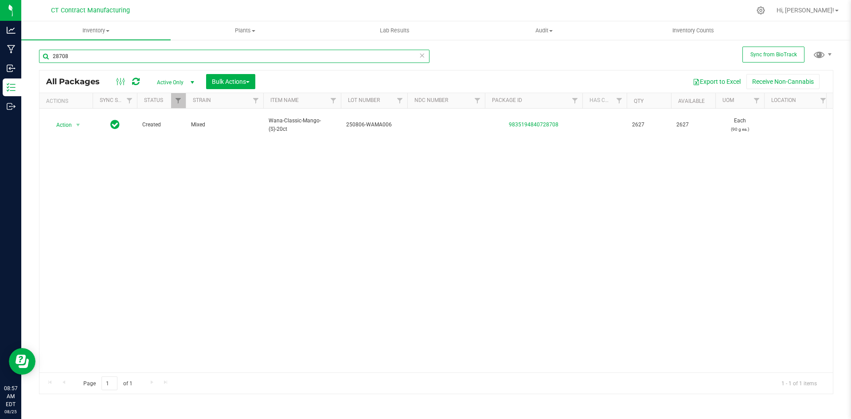
click at [89, 57] on input "28708" at bounding box center [234, 56] width 391 height 13
click at [180, 3] on div at bounding box center [455, 10] width 592 height 17
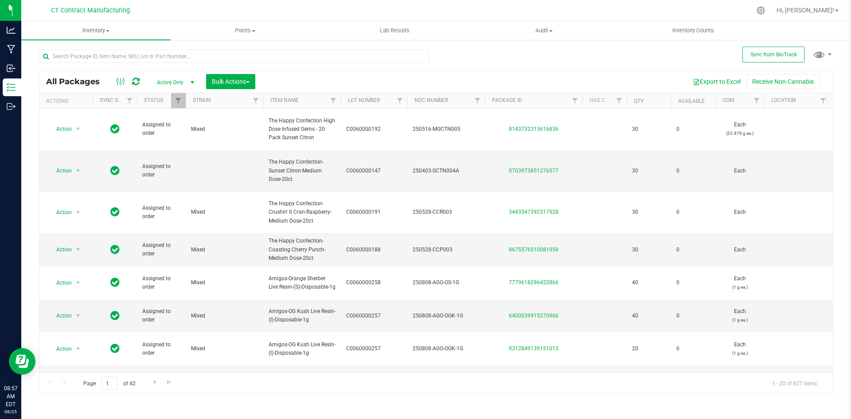
click at [190, 2] on div at bounding box center [455, 10] width 592 height 17
click at [134, 80] on icon at bounding box center [136, 81] width 8 height 9
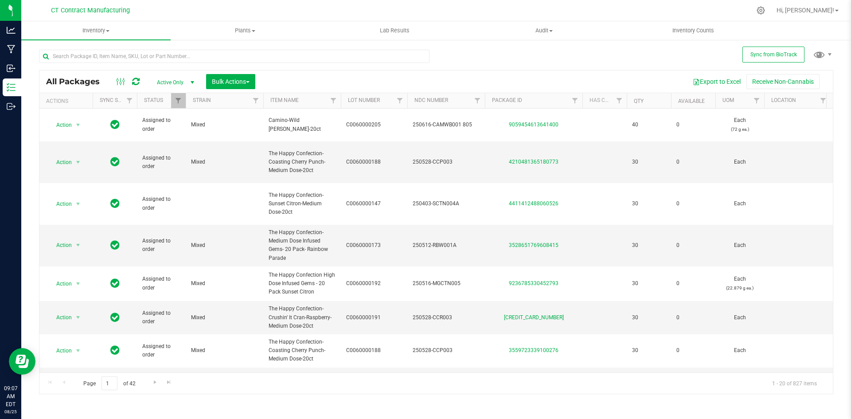
scroll to position [357, 0]
click at [158, 383] on span "Go to the next page" at bounding box center [155, 382] width 7 height 7
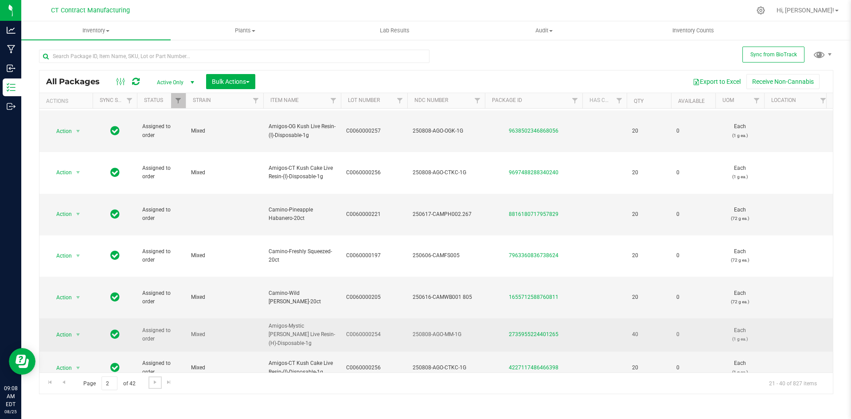
scroll to position [414, 0]
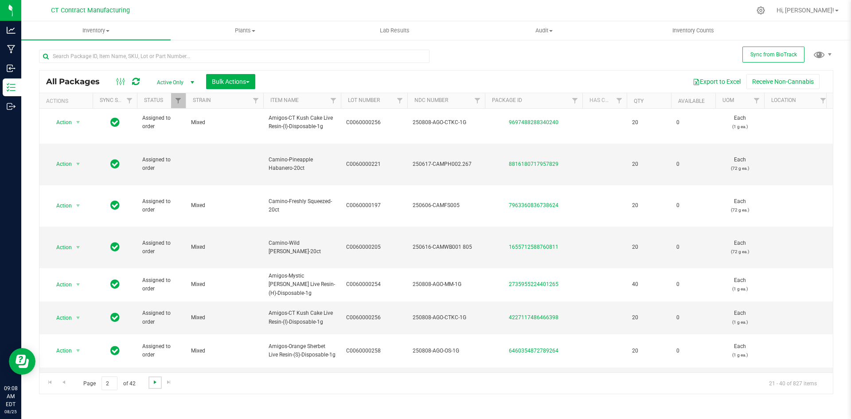
click at [153, 381] on span "Go to the next page" at bounding box center [155, 382] width 7 height 7
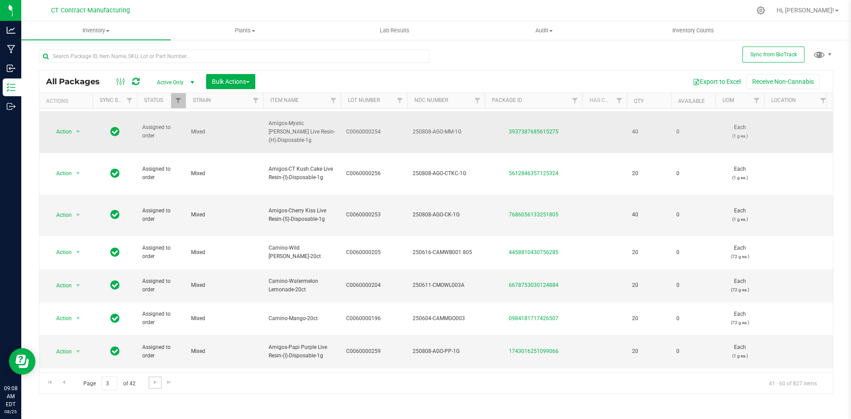
scroll to position [395, 0]
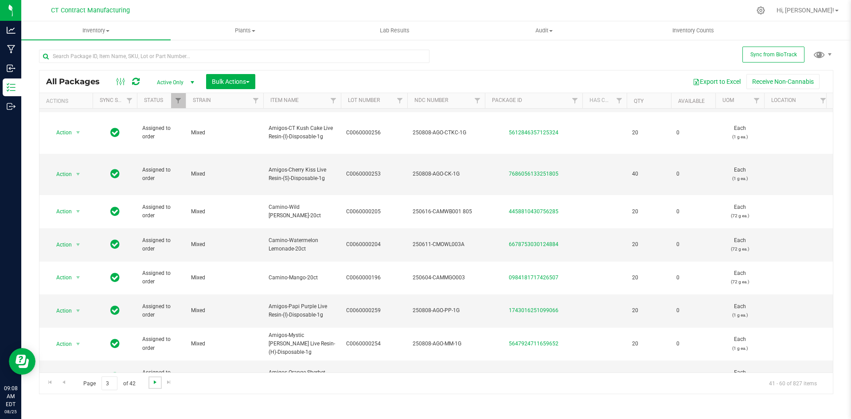
click at [154, 385] on span "Go to the next page" at bounding box center [155, 382] width 7 height 7
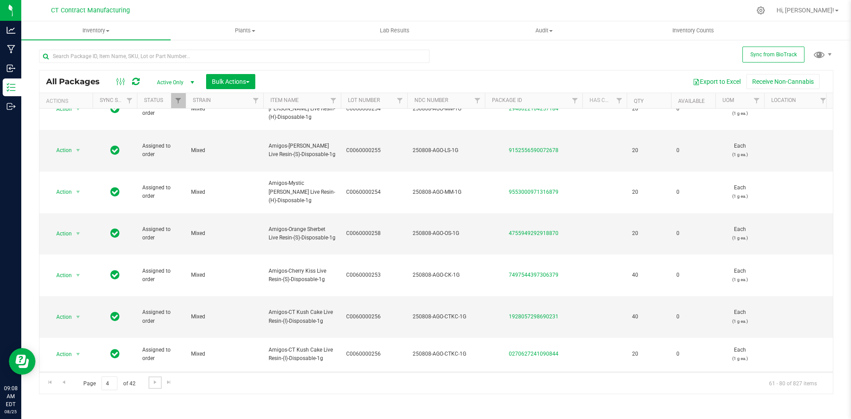
scroll to position [404, 0]
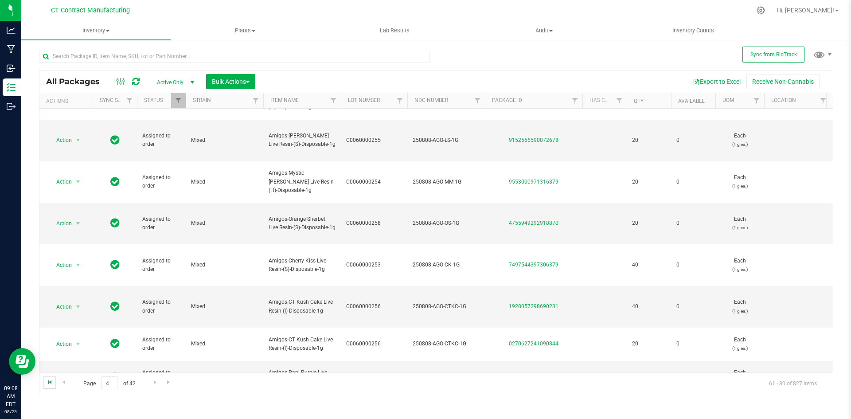
click at [49, 382] on span "Go to the first page" at bounding box center [50, 382] width 7 height 7
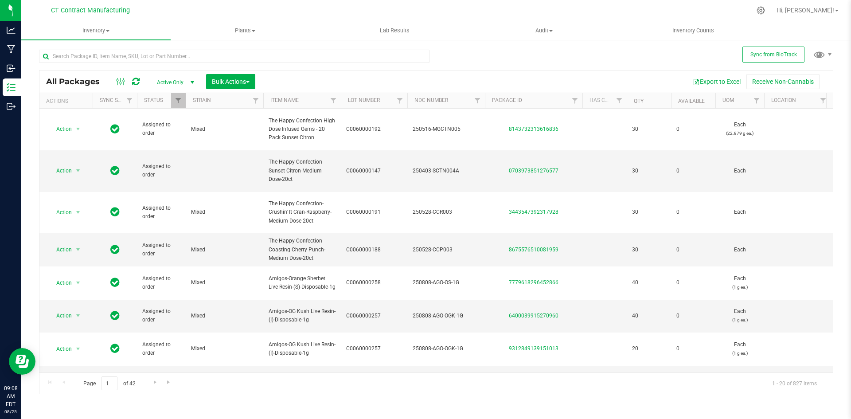
click at [320, 8] on div at bounding box center [455, 10] width 592 height 17
click at [146, 55] on input "text" at bounding box center [234, 56] width 391 height 13
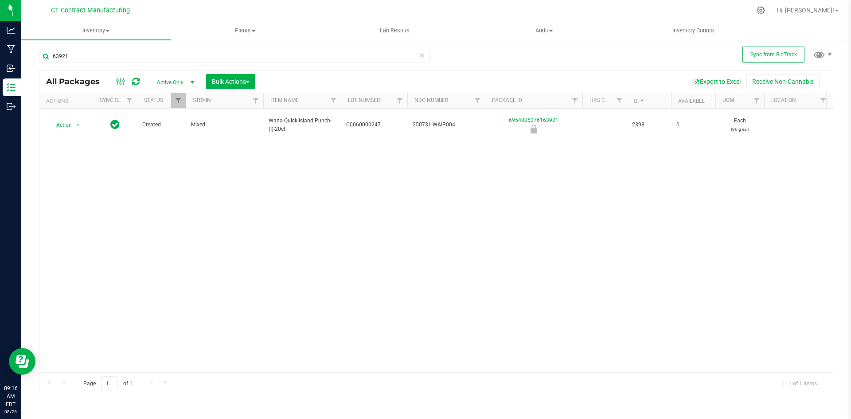
click at [289, 117] on span "Wana-Quick-Island Punch-(I)-20ct" at bounding box center [302, 125] width 67 height 17
copy tr "Wana-Quick-Island Punch-(I)-20ct"
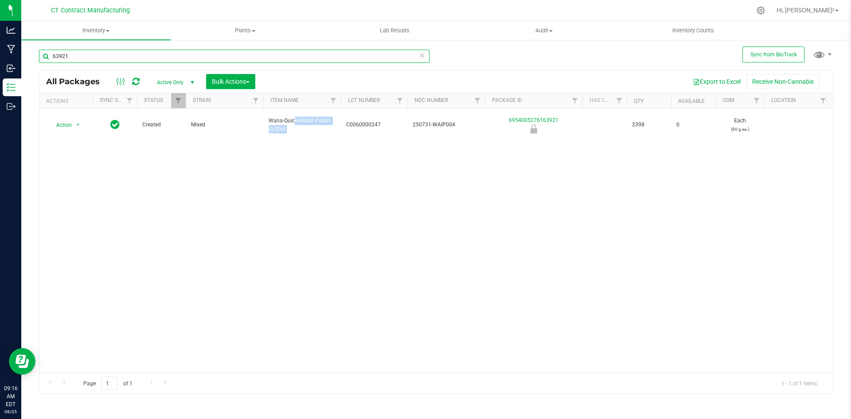
click at [140, 59] on input "63921" at bounding box center [234, 56] width 391 height 13
paste input "Wana-Quick-Island Punch-(I)-20ct"
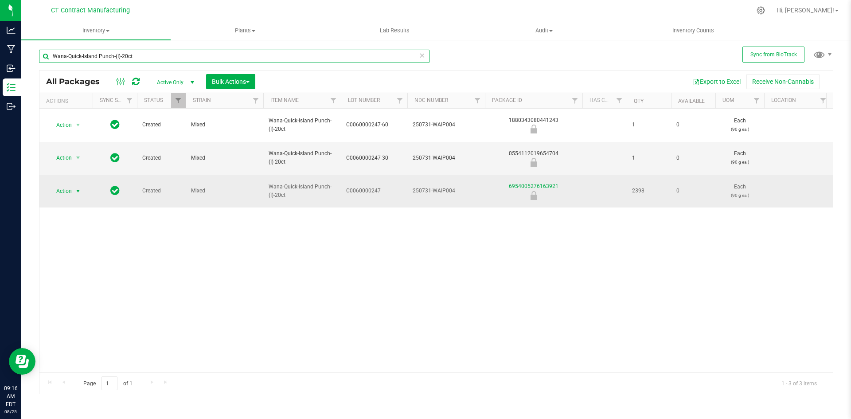
type input "Wana-Quick-Island Punch-(I)-20ct"
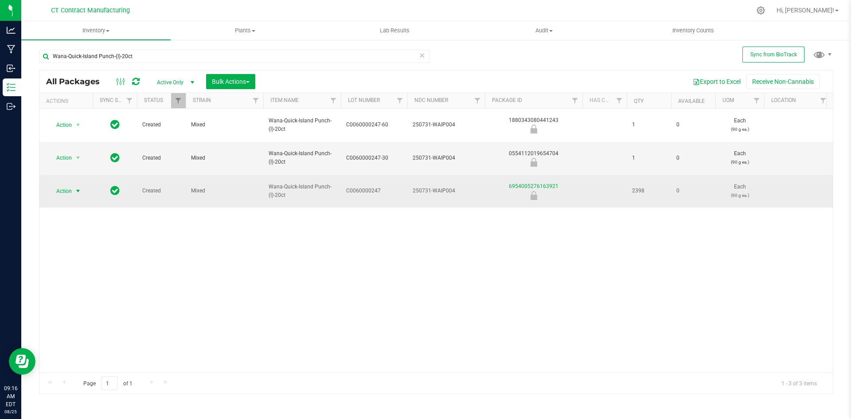
click at [80, 188] on span "select" at bounding box center [77, 191] width 7 height 7
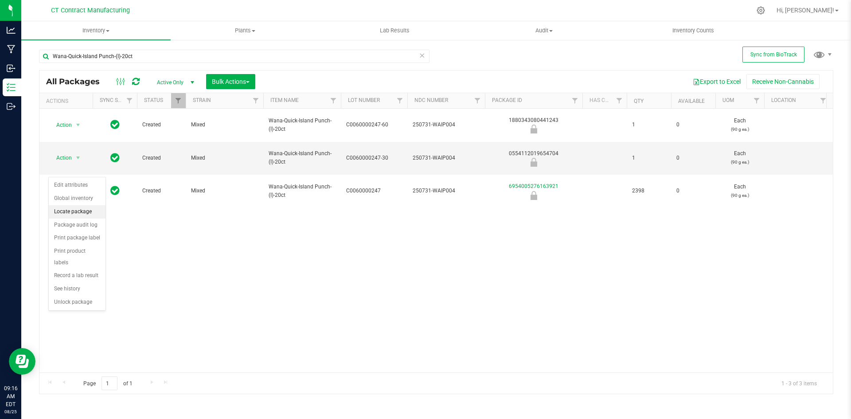
click at [79, 211] on li "Locate package" at bounding box center [77, 211] width 57 height 13
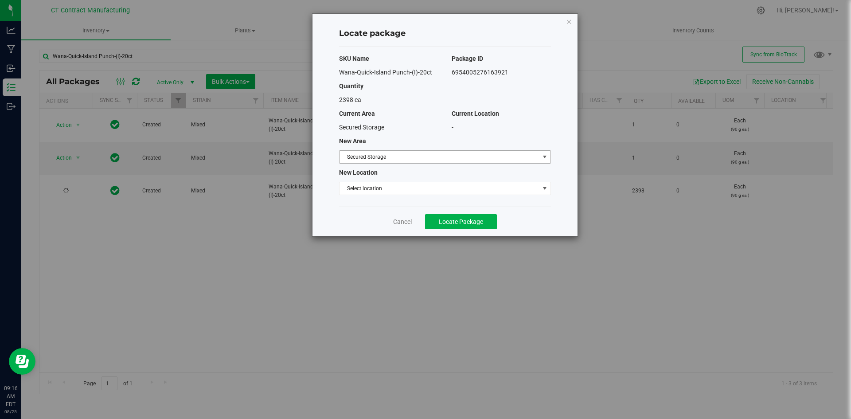
click at [368, 160] on span "Secured Storage" at bounding box center [440, 157] width 200 height 12
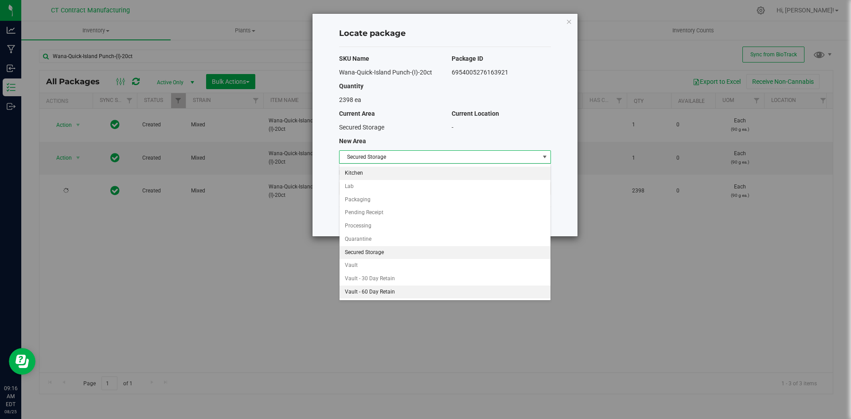
scroll to position [65, 0]
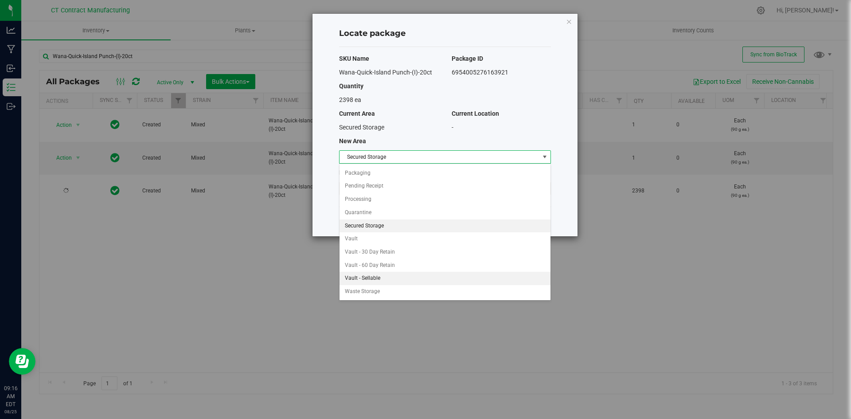
click at [374, 280] on li "Vault - Sellable" at bounding box center [445, 278] width 211 height 13
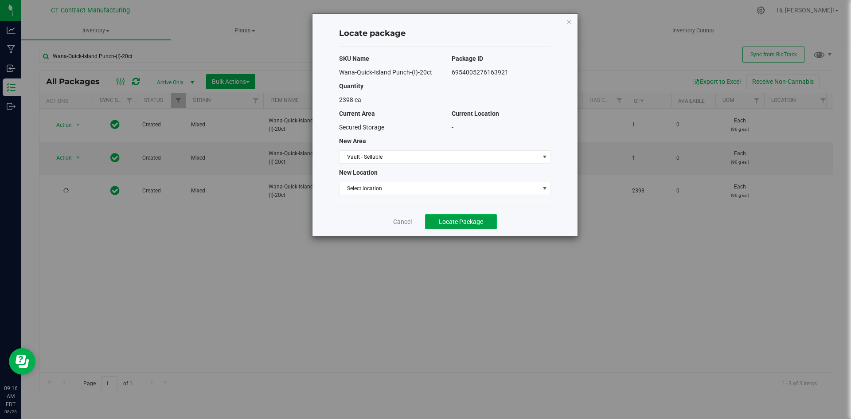
click at [468, 221] on span "Locate Package" at bounding box center [461, 221] width 44 height 7
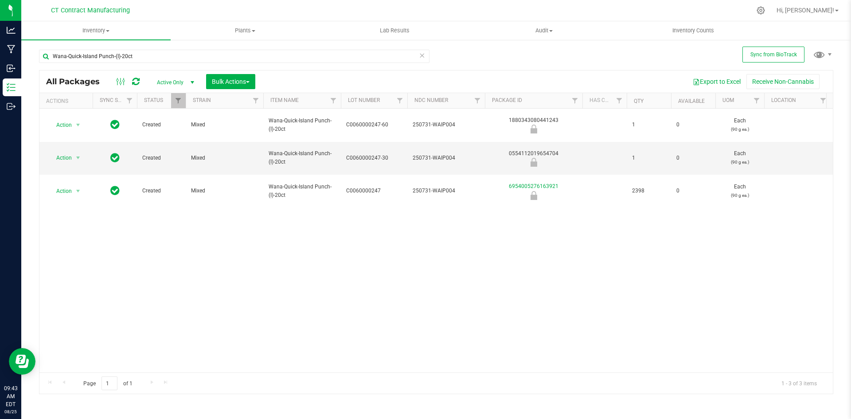
click at [330, 12] on div at bounding box center [455, 10] width 592 height 17
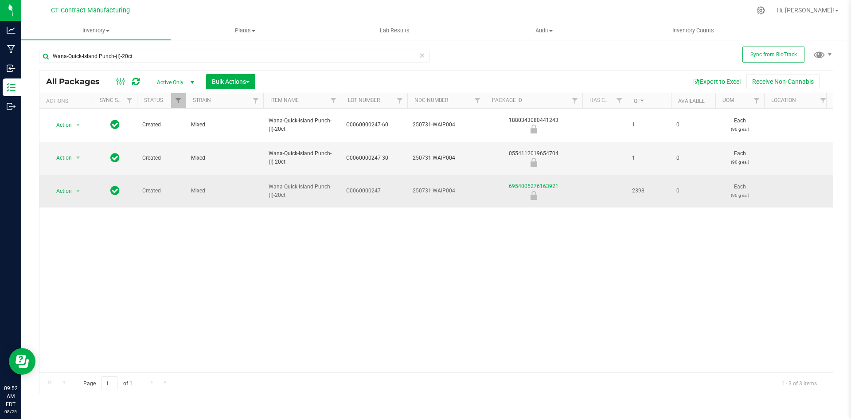
click at [292, 183] on span "Wana-Quick-Island Punch-(I)-20ct" at bounding box center [302, 191] width 67 height 17
copy tr "Wana-Quick-Island Punch-(I)-20ct"
drag, startPoint x: 565, startPoint y: 164, endPoint x: 491, endPoint y: 169, distance: 73.8
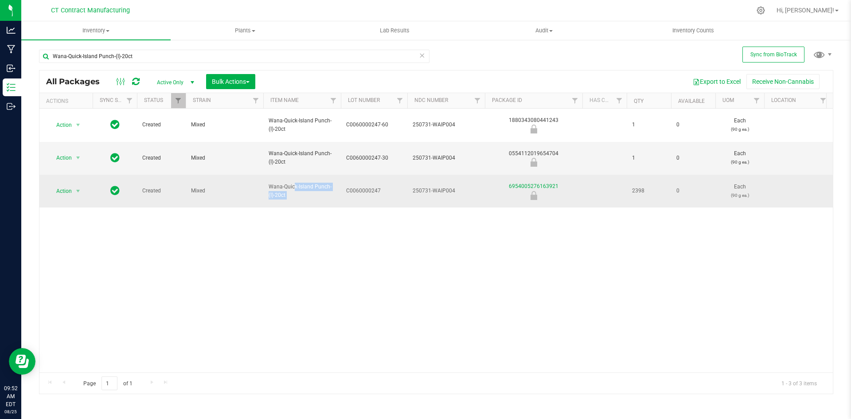
click at [491, 182] on div "6954005276163921" at bounding box center [534, 190] width 100 height 17
copy link "6954005276163921"
click at [373, 187] on span "C0060000247" at bounding box center [374, 191] width 56 height 8
click at [373, 184] on input "C0060000247" at bounding box center [371, 191] width 63 height 14
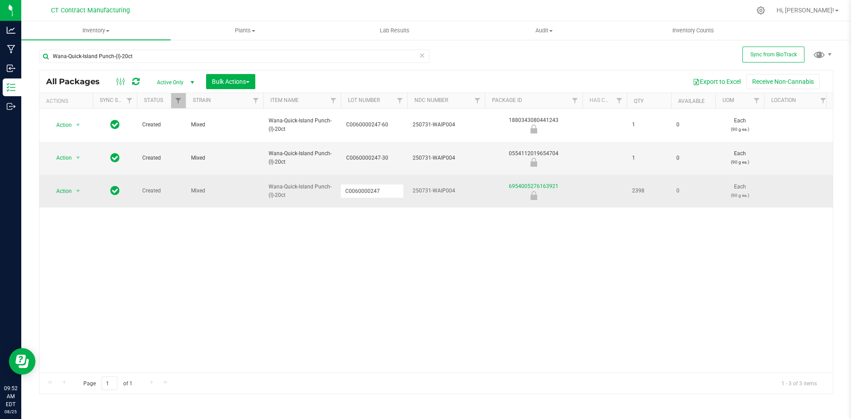
click at [441, 187] on span "250731-WAIP004" at bounding box center [446, 191] width 67 height 8
click at [441, 184] on input "250731-WAIP004" at bounding box center [444, 191] width 74 height 14
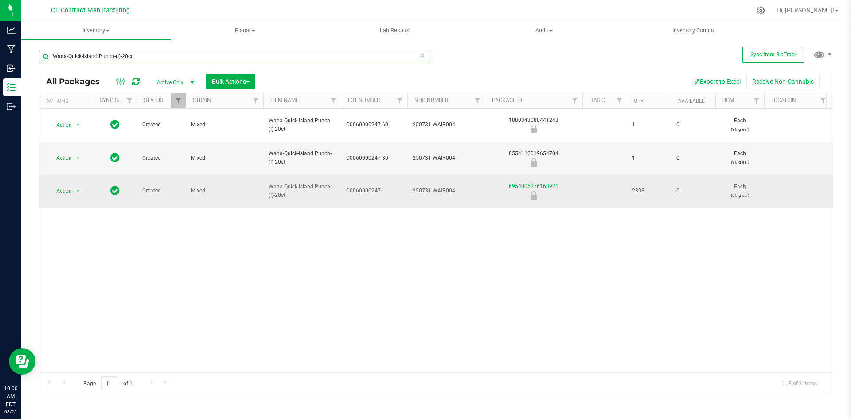
click at [145, 53] on input "Wana-Quick-Island Punch-(I)-20ct" at bounding box center [234, 56] width 391 height 13
click at [146, 53] on input "Wana-Quick-Island Punch-(I)-20ct" at bounding box center [234, 56] width 391 height 13
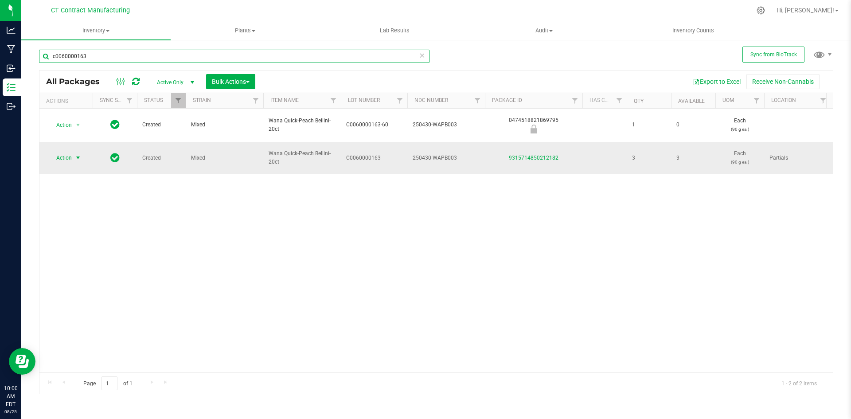
type input "c0060000163"
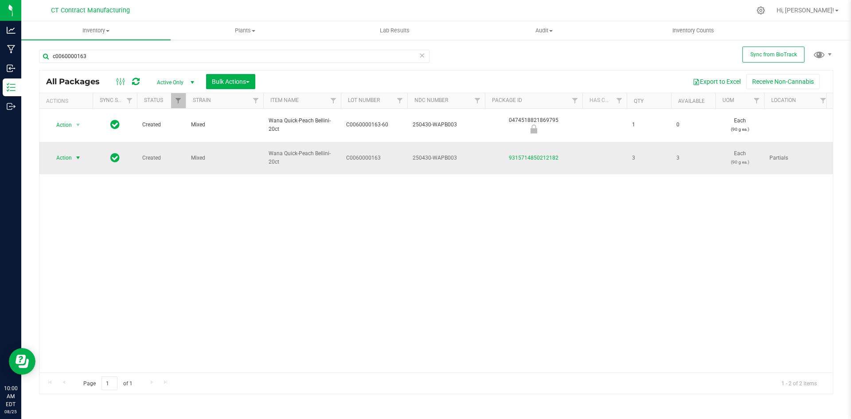
click at [81, 154] on span "select" at bounding box center [77, 157] width 7 height 7
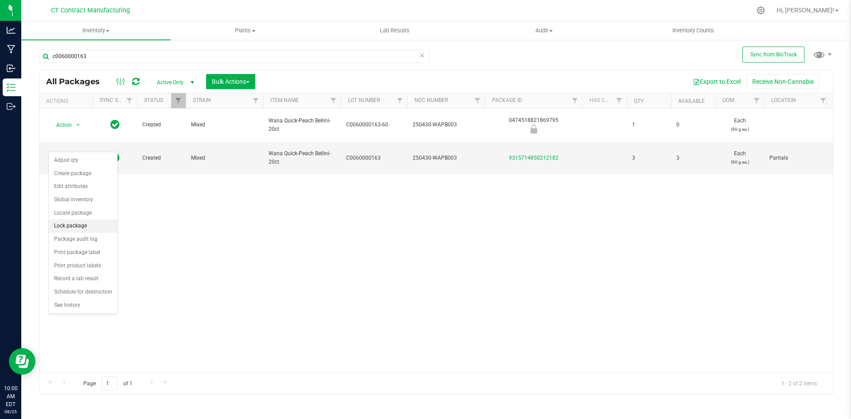
click at [89, 227] on li "Lock package" at bounding box center [83, 225] width 69 height 13
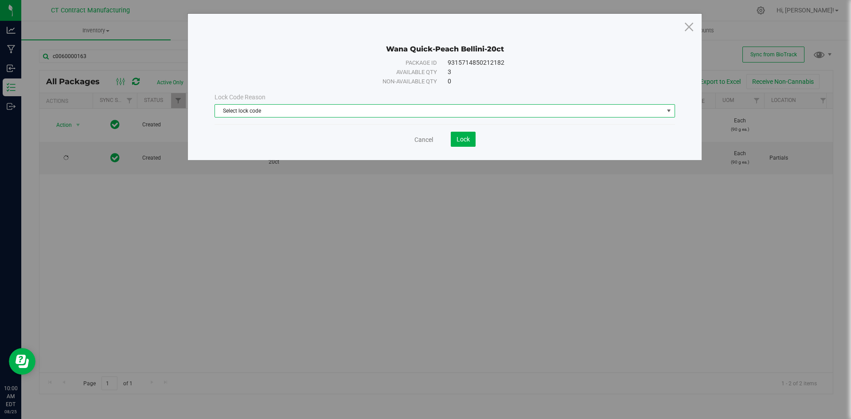
click at [278, 112] on span "Select lock code" at bounding box center [439, 111] width 449 height 12
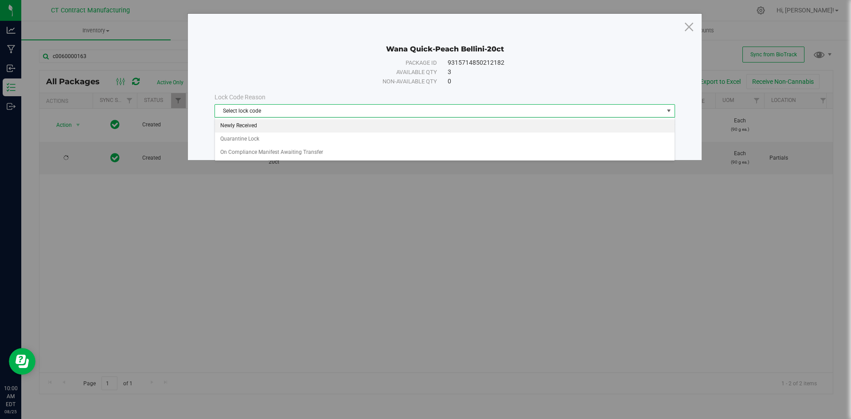
click at [270, 129] on li "Newly Received" at bounding box center [445, 125] width 460 height 13
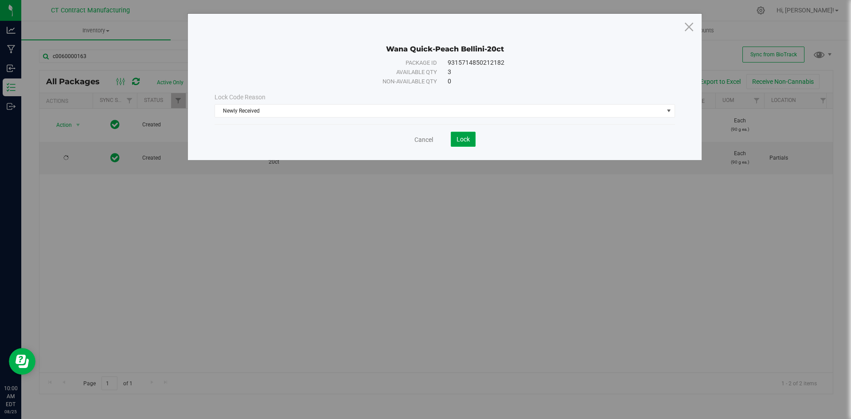
click at [460, 136] on span "Lock" at bounding box center [463, 139] width 13 height 7
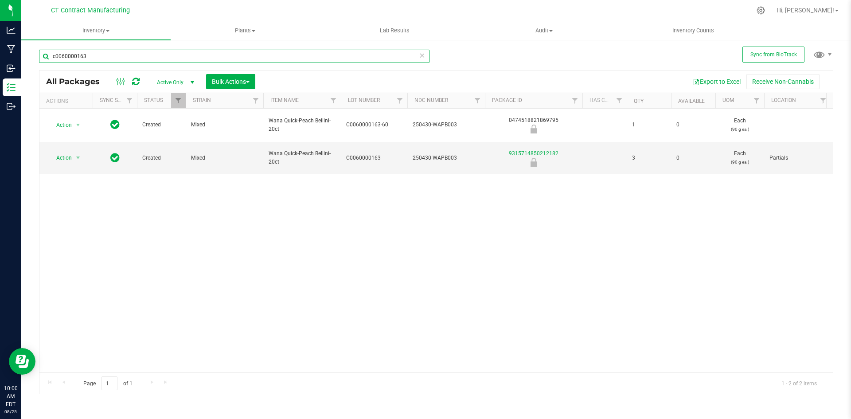
click at [123, 62] on input "c0060000163" at bounding box center [234, 56] width 391 height 13
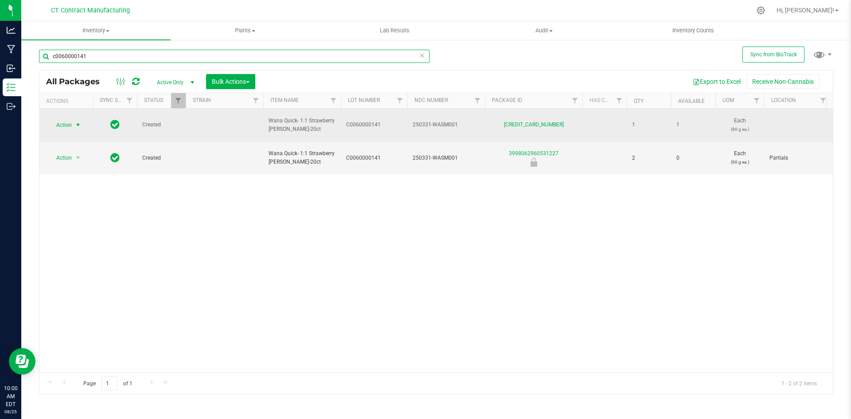
type input "c0060000141"
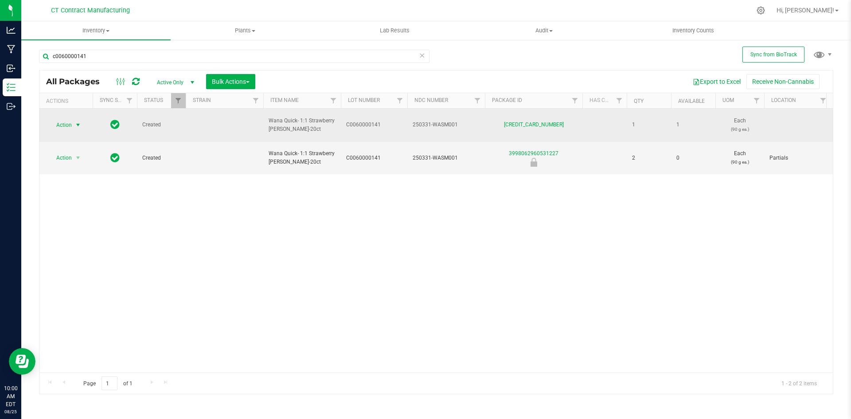
click at [75, 121] on span "select" at bounding box center [77, 124] width 7 height 7
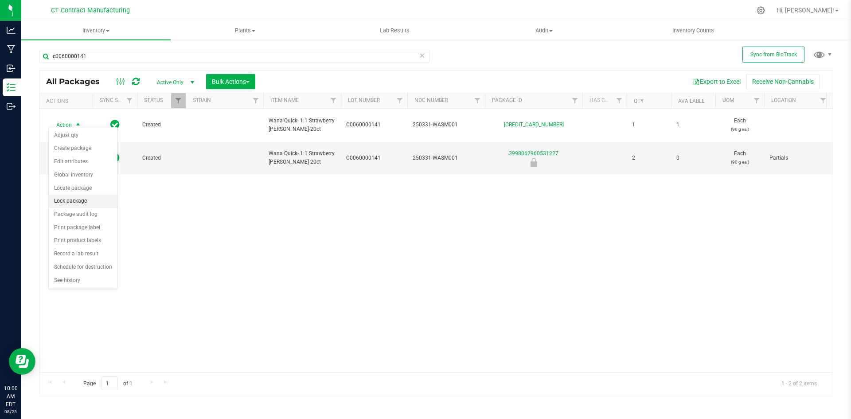
click at [87, 198] on li "Lock package" at bounding box center [83, 201] width 69 height 13
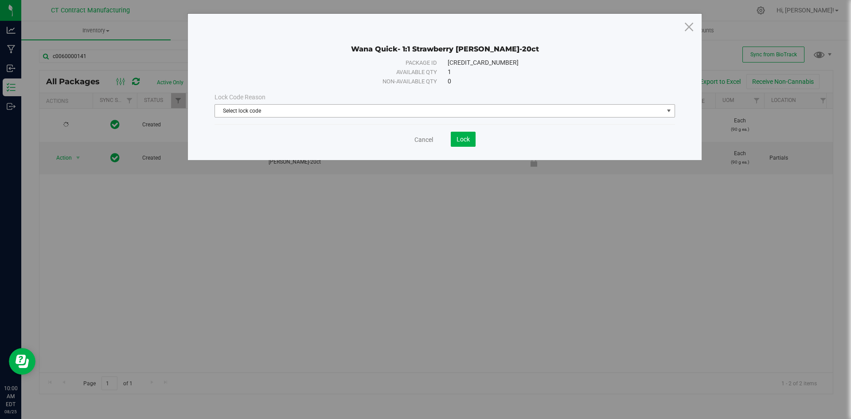
click at [278, 110] on span "Select lock code" at bounding box center [439, 111] width 449 height 12
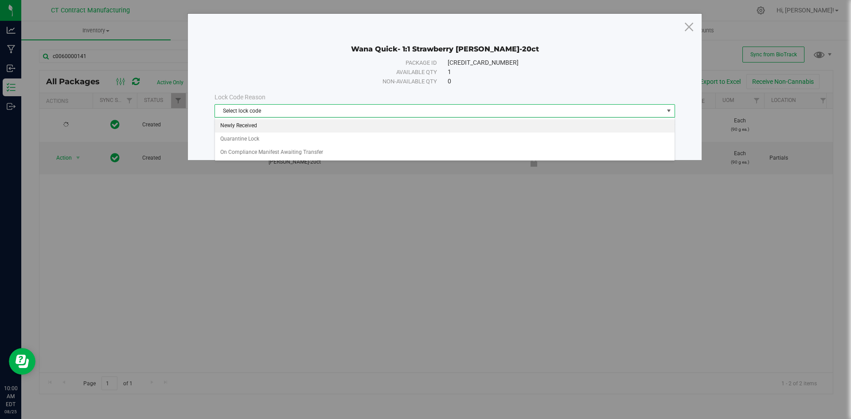
click at [274, 122] on li "Newly Received" at bounding box center [445, 125] width 460 height 13
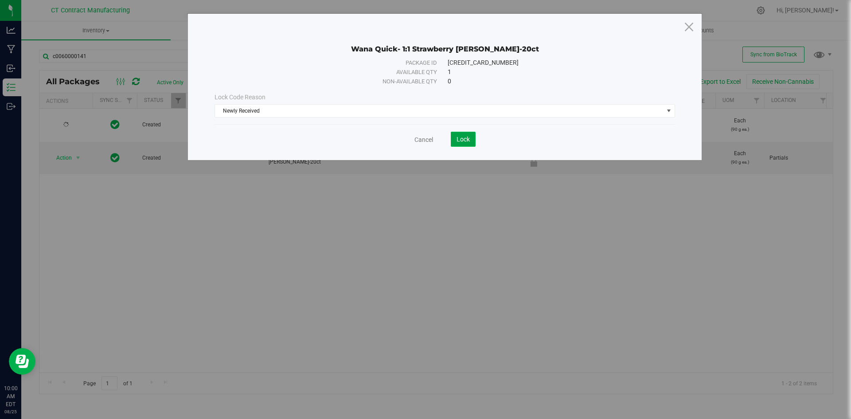
click at [472, 137] on button "Lock" at bounding box center [463, 139] width 25 height 15
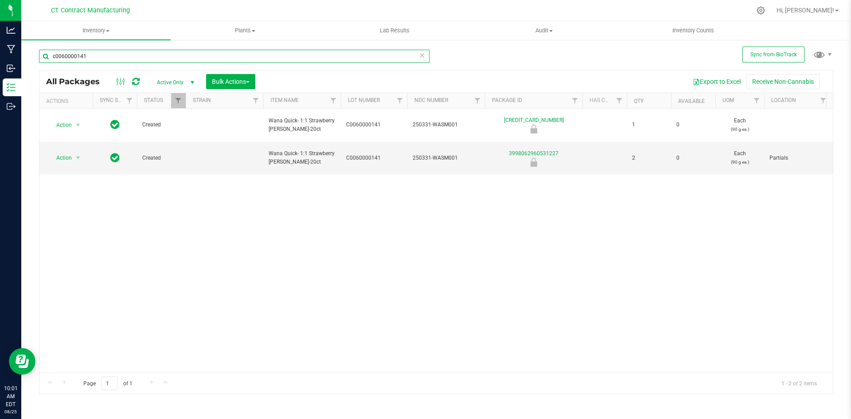
click at [120, 55] on input "c0060000141" at bounding box center [234, 56] width 391 height 13
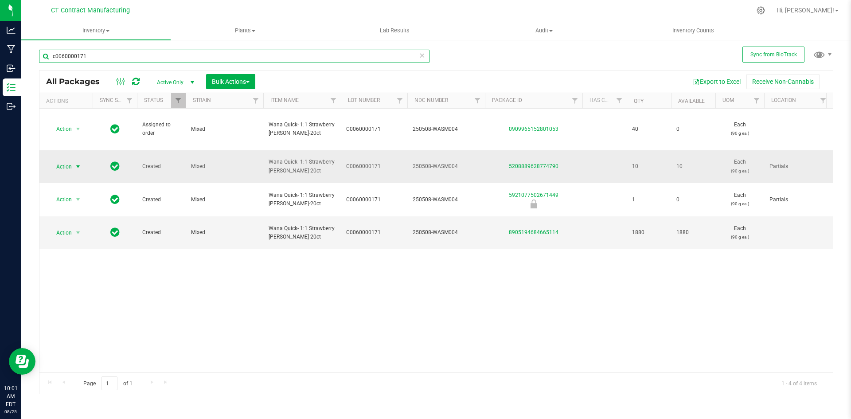
type input "c0060000171"
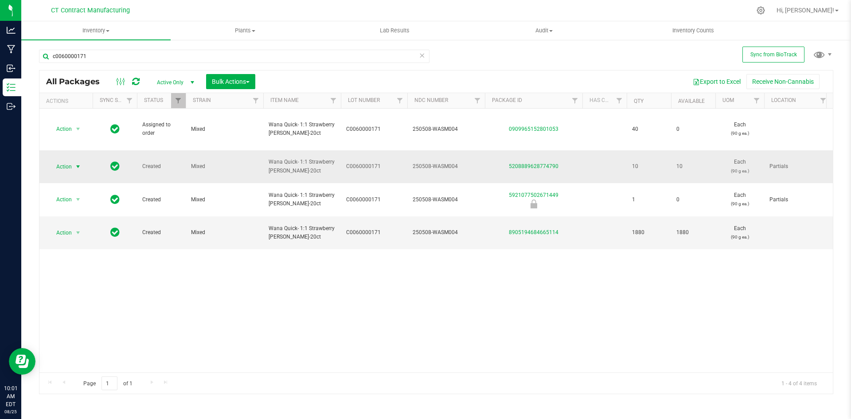
click at [78, 163] on span "select" at bounding box center [77, 166] width 7 height 7
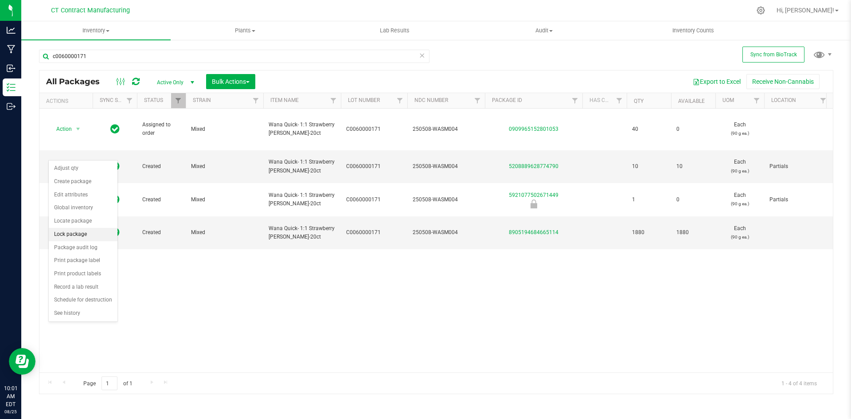
click at [82, 233] on li "Lock package" at bounding box center [83, 234] width 69 height 13
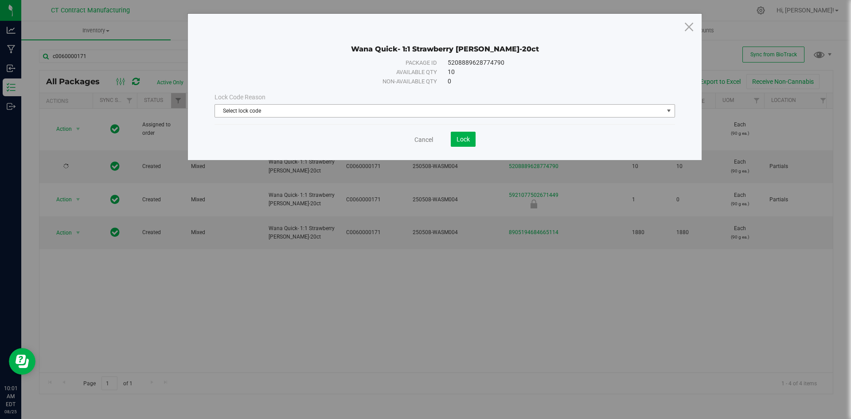
click at [325, 111] on span "Select lock code" at bounding box center [439, 111] width 449 height 12
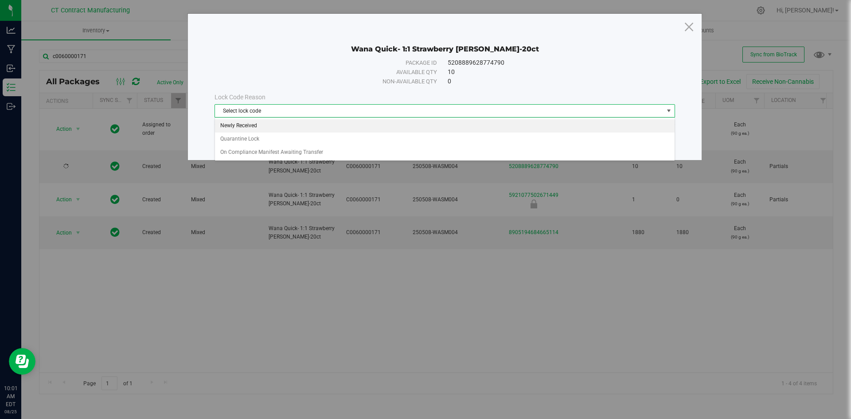
click at [320, 128] on li "Newly Received" at bounding box center [445, 125] width 460 height 13
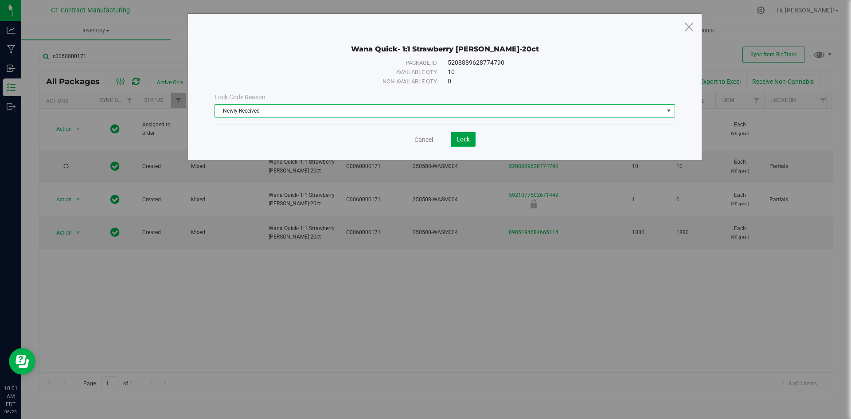
click at [459, 141] on span "Lock" at bounding box center [463, 139] width 13 height 7
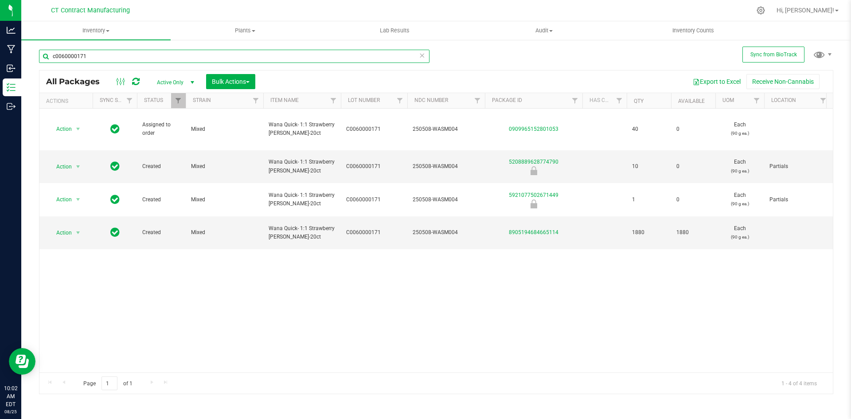
click at [111, 60] on input "c0060000171" at bounding box center [234, 56] width 391 height 13
type input "island punch"
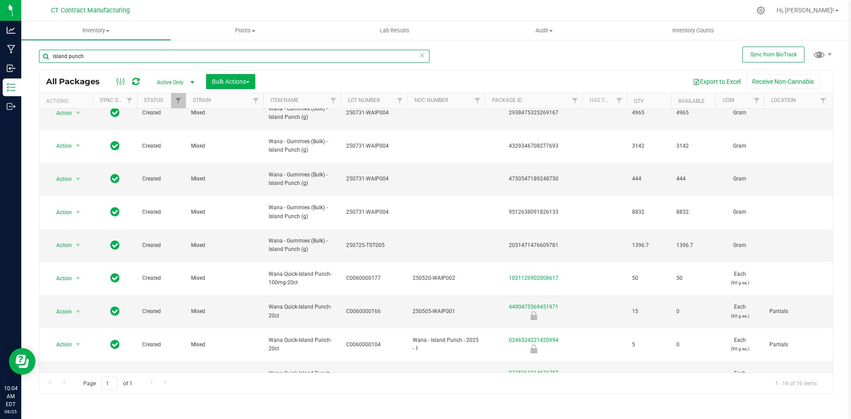
click at [102, 56] on input "island punch" at bounding box center [234, 56] width 391 height 13
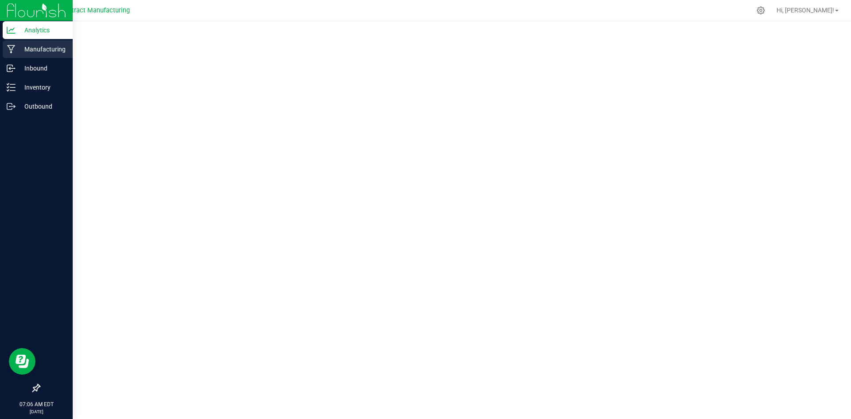
click at [25, 47] on p "Manufacturing" at bounding box center [42, 49] width 53 height 11
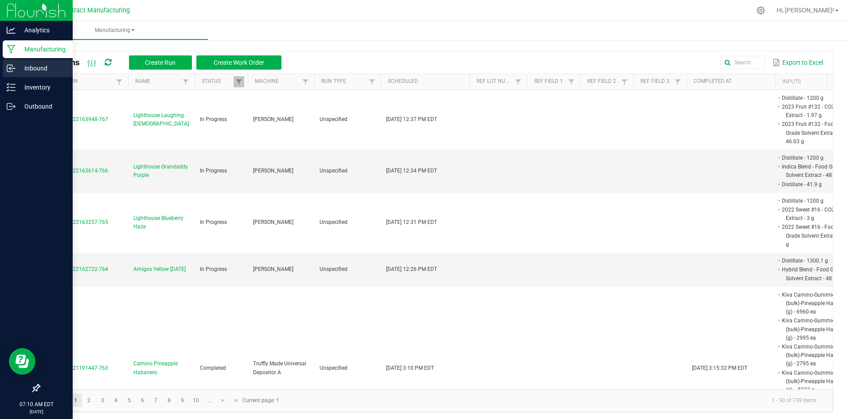
click at [11, 70] on icon at bounding box center [11, 68] width 9 height 9
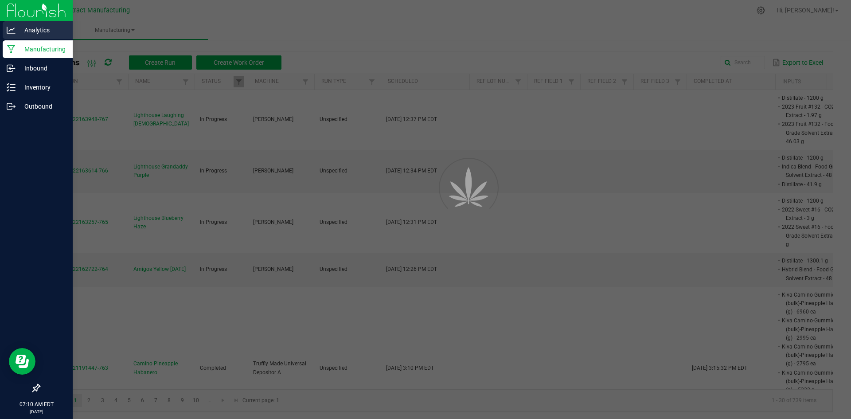
click at [31, 31] on p "Analytics" at bounding box center [42, 30] width 53 height 11
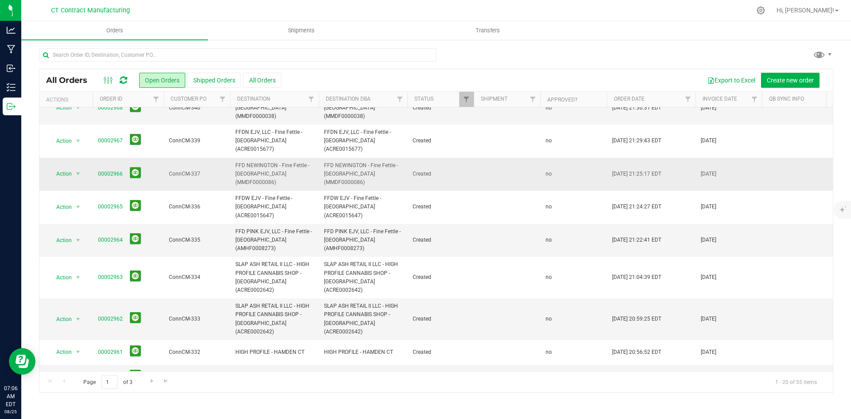
scroll to position [89, 0]
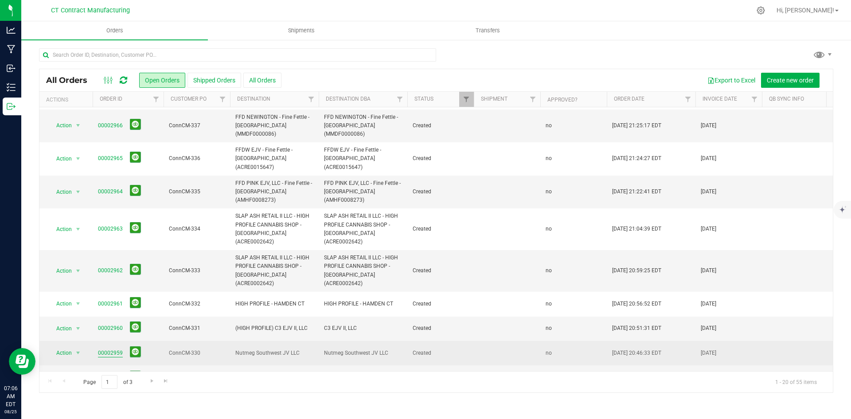
click at [109, 349] on link "00002959" at bounding box center [110, 353] width 25 height 8
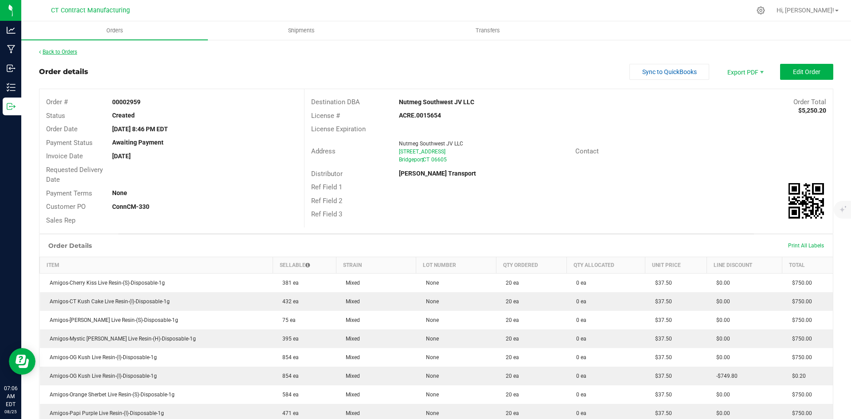
click at [55, 51] on link "Back to Orders" at bounding box center [58, 52] width 38 height 6
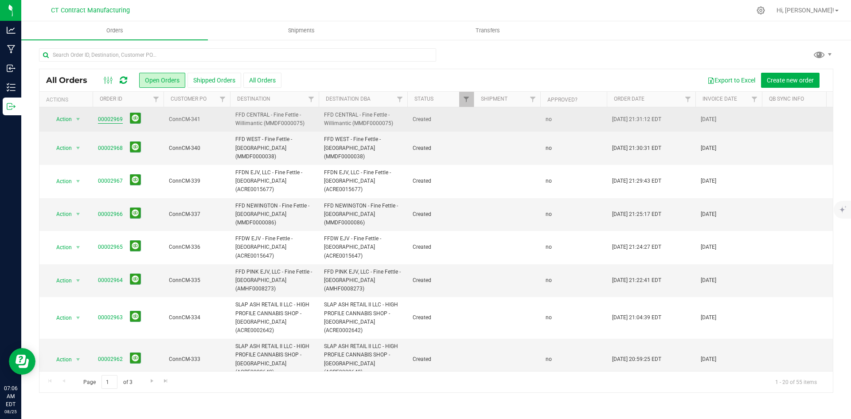
click at [113, 118] on link "00002969" at bounding box center [110, 119] width 25 height 8
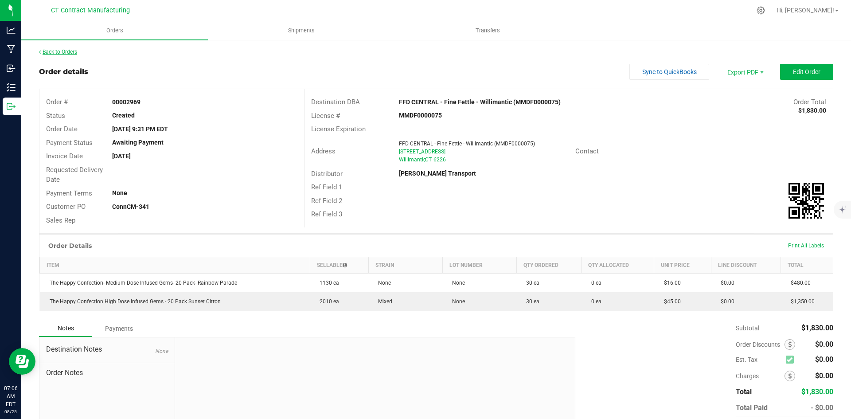
click at [75, 51] on link "Back to Orders" at bounding box center [58, 52] width 38 height 6
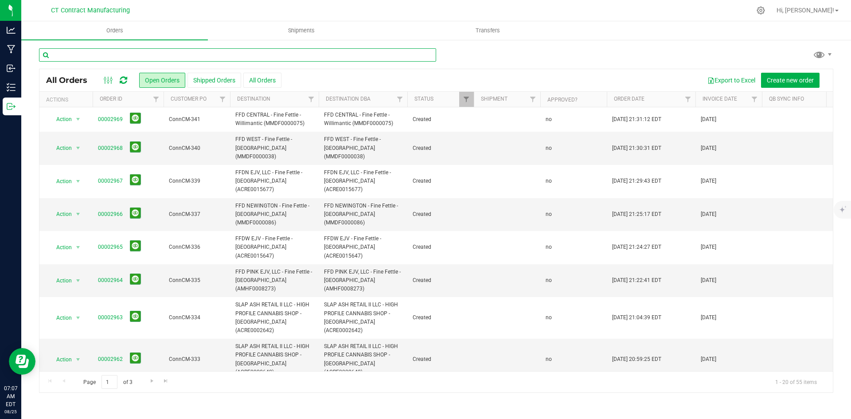
click at [169, 55] on input "text" at bounding box center [237, 54] width 397 height 13
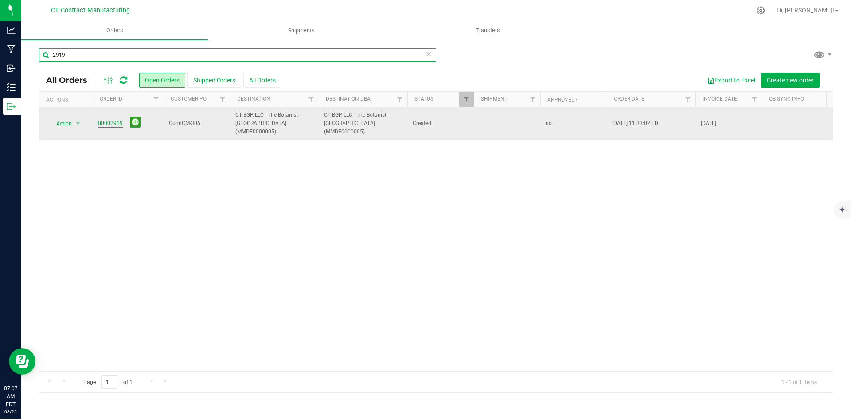
type input "2919"
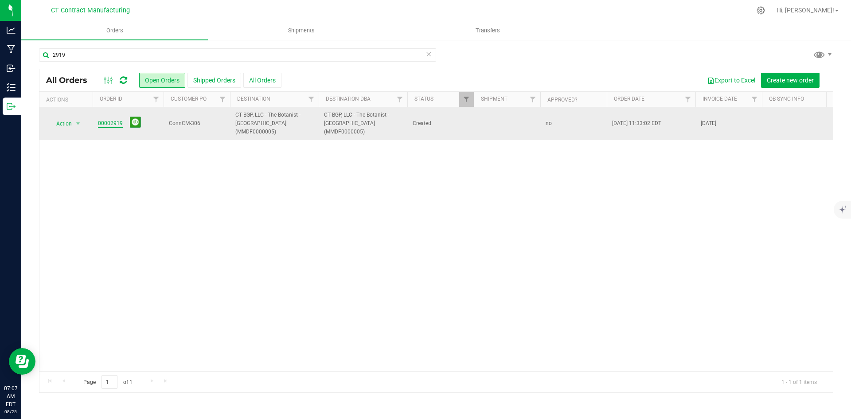
click at [107, 120] on link "00002919" at bounding box center [110, 123] width 25 height 8
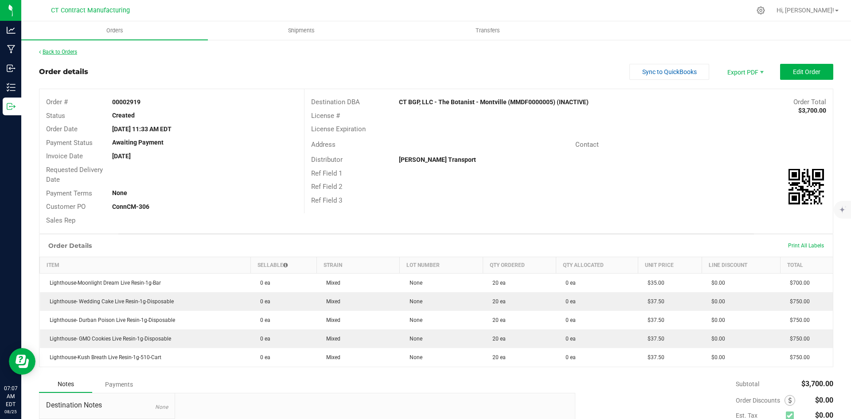
click at [46, 51] on link "Back to Orders" at bounding box center [58, 52] width 38 height 6
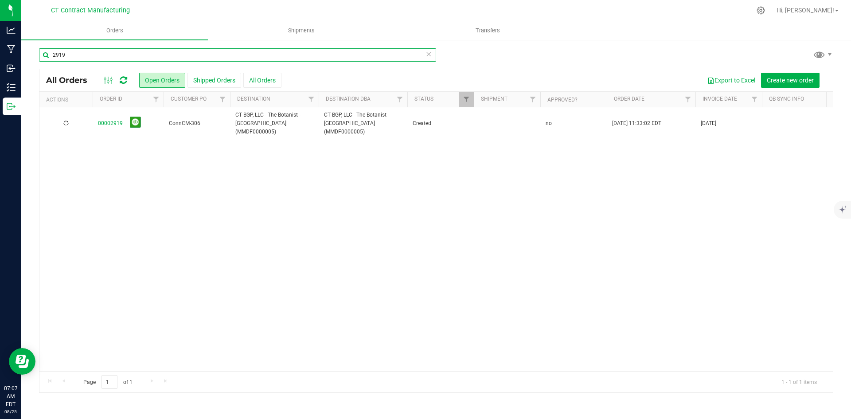
click at [92, 50] on input "2919" at bounding box center [237, 54] width 397 height 13
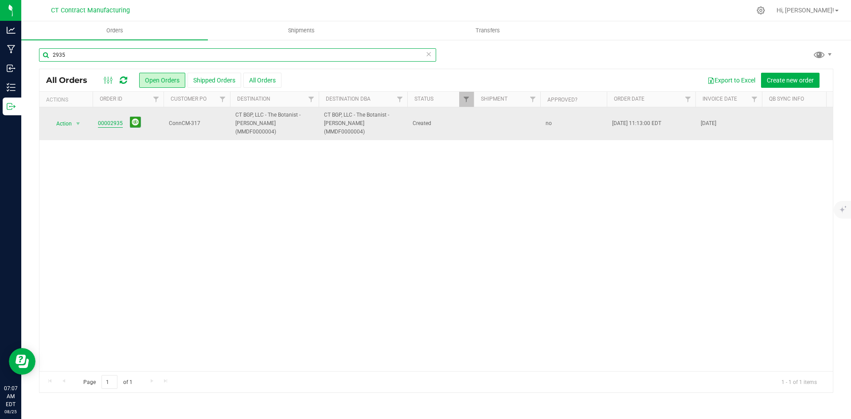
type input "2935"
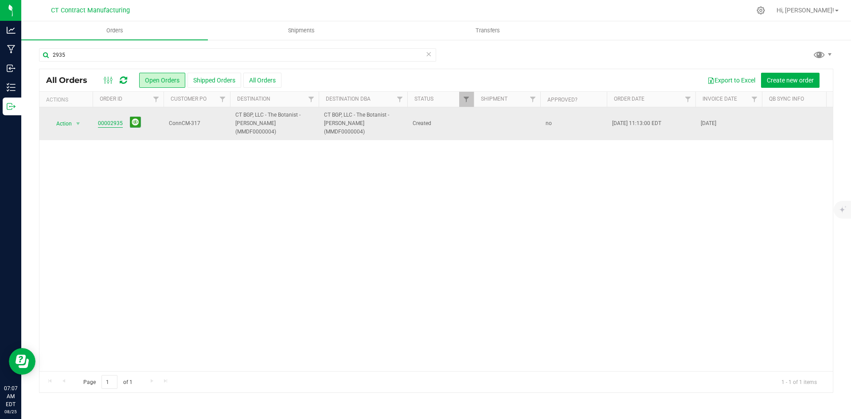
click at [99, 120] on link "00002935" at bounding box center [110, 123] width 25 height 8
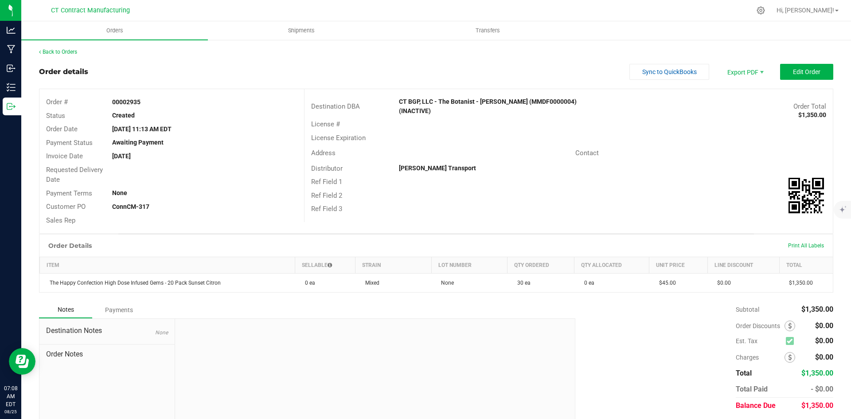
click at [70, 47] on div "Back to Orders Order details Sync to QuickBooks Export PDF Edit Order Order # 0…" at bounding box center [436, 243] width 830 height 408
click at [70, 52] on link "Back to Orders" at bounding box center [58, 52] width 38 height 6
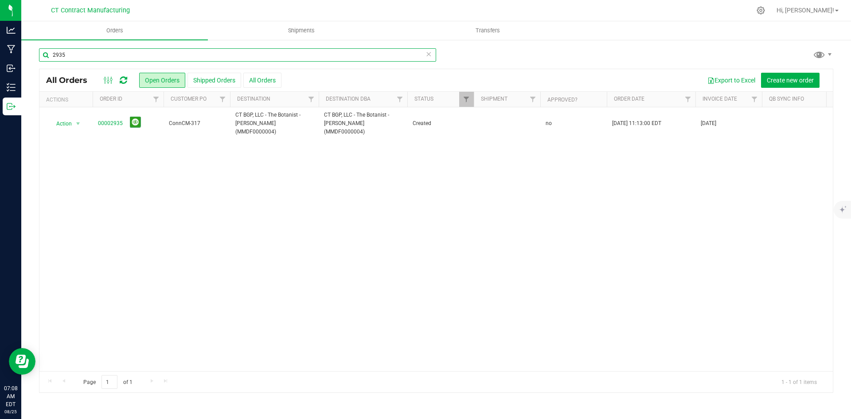
click at [68, 55] on input "2935" at bounding box center [237, 54] width 397 height 13
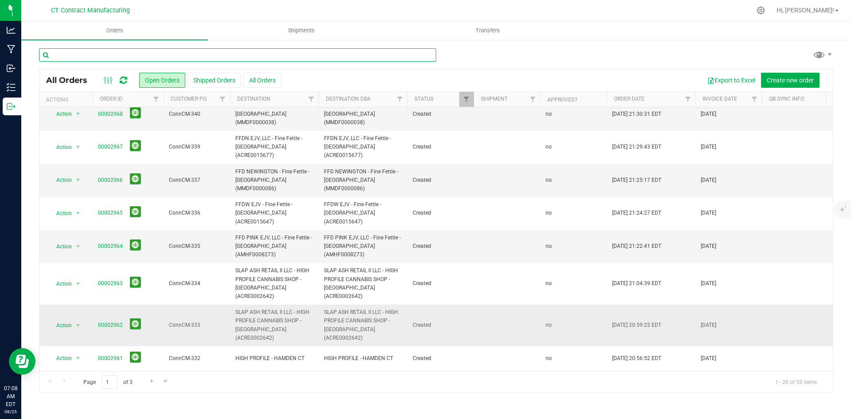
scroll to position [44, 0]
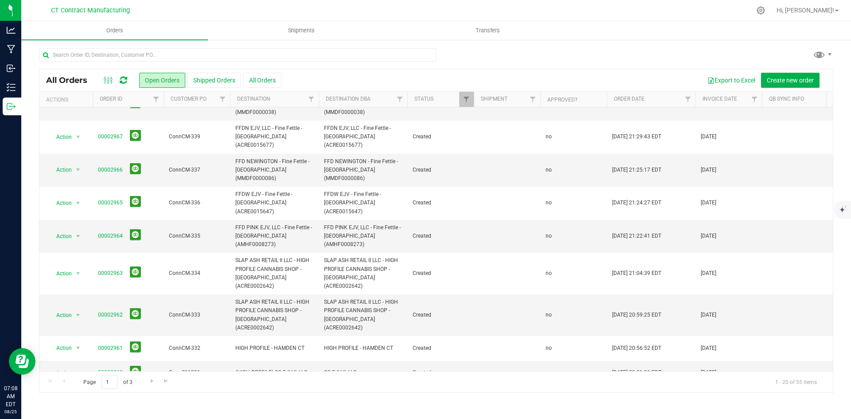
click at [110, 393] on link "00002959" at bounding box center [110, 397] width 25 height 8
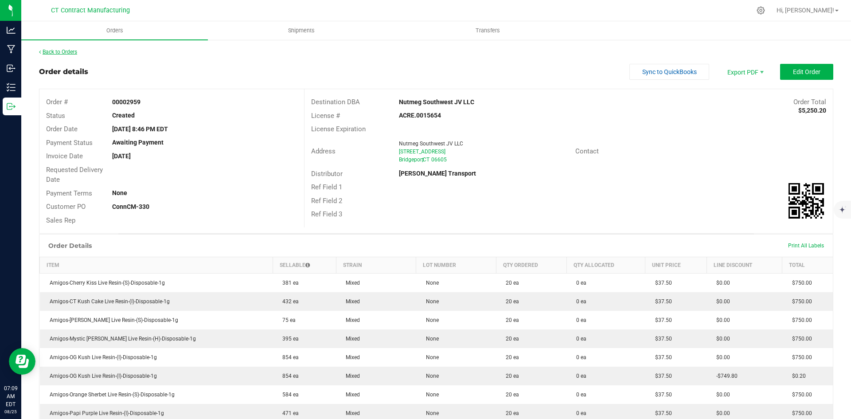
click at [71, 53] on link "Back to Orders" at bounding box center [58, 52] width 38 height 6
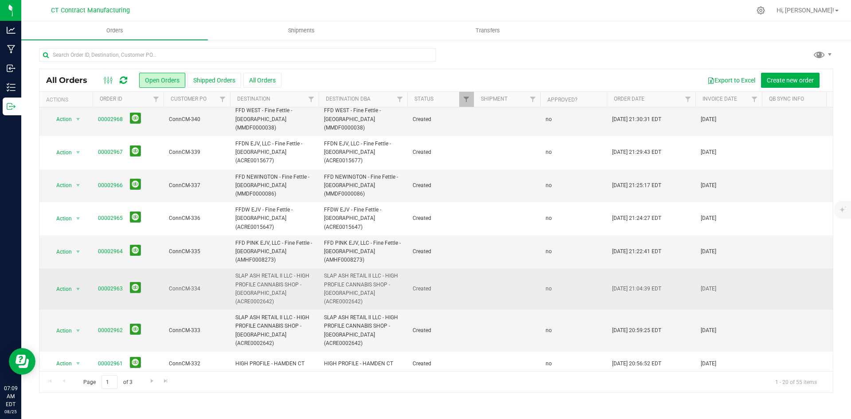
scroll to position [44, 0]
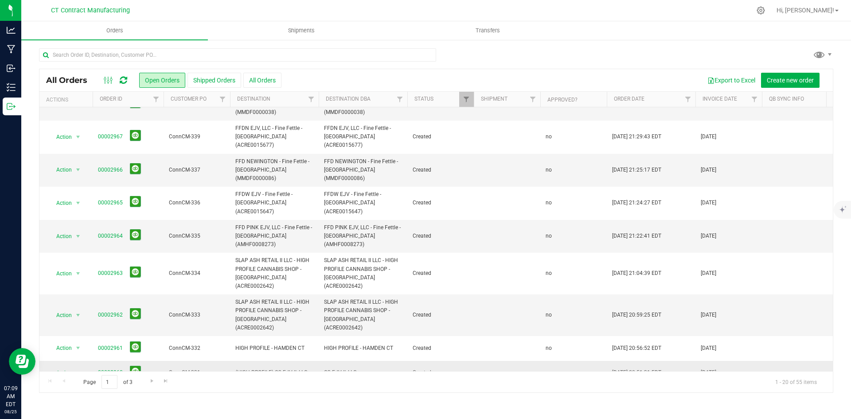
click at [105, 368] on link "00002960" at bounding box center [110, 372] width 25 height 8
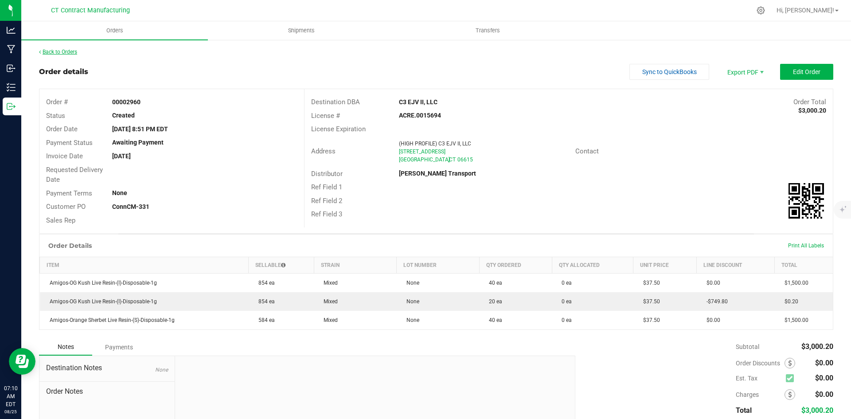
click at [51, 51] on link "Back to Orders" at bounding box center [58, 52] width 38 height 6
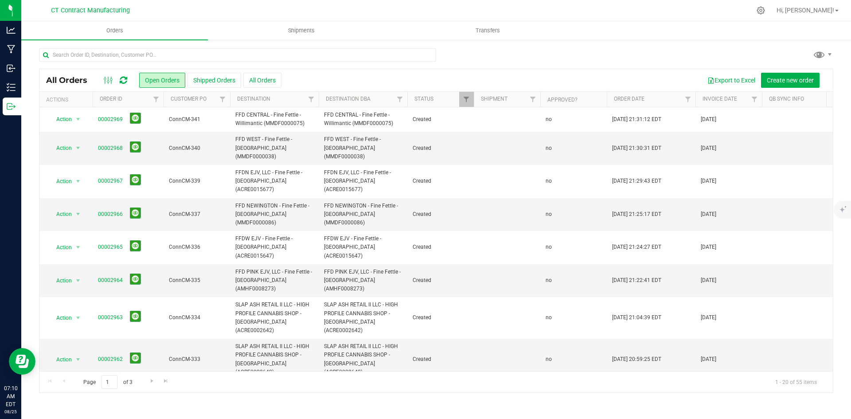
click at [113, 388] on link "00002961" at bounding box center [110, 392] width 25 height 8
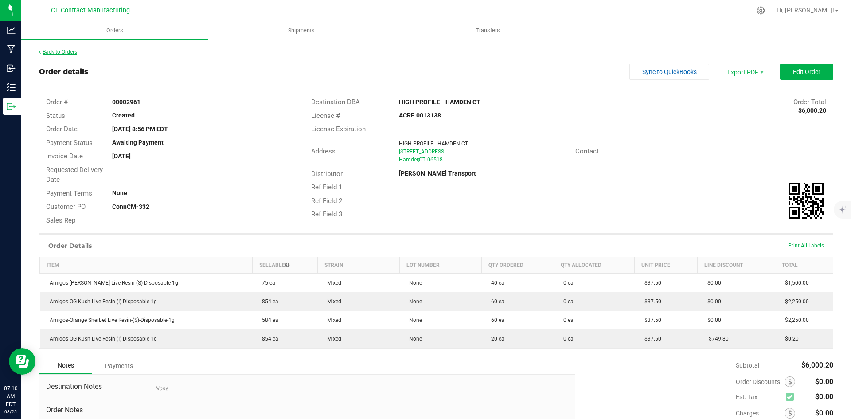
click at [51, 51] on link "Back to Orders" at bounding box center [58, 52] width 38 height 6
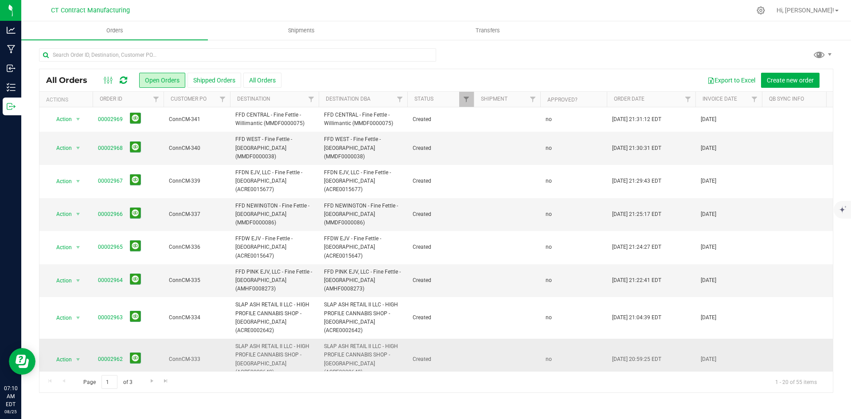
click at [109, 352] on span "00002962" at bounding box center [128, 359] width 60 height 14
click at [108, 355] on link "00002962" at bounding box center [110, 359] width 25 height 8
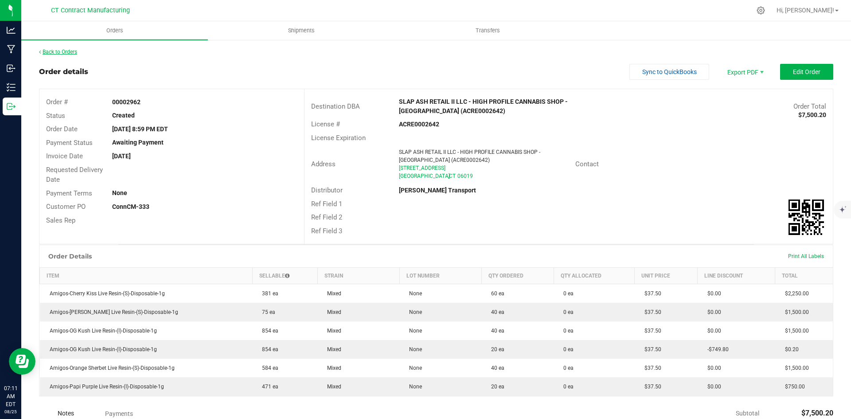
click at [63, 52] on link "Back to Orders" at bounding box center [58, 52] width 38 height 6
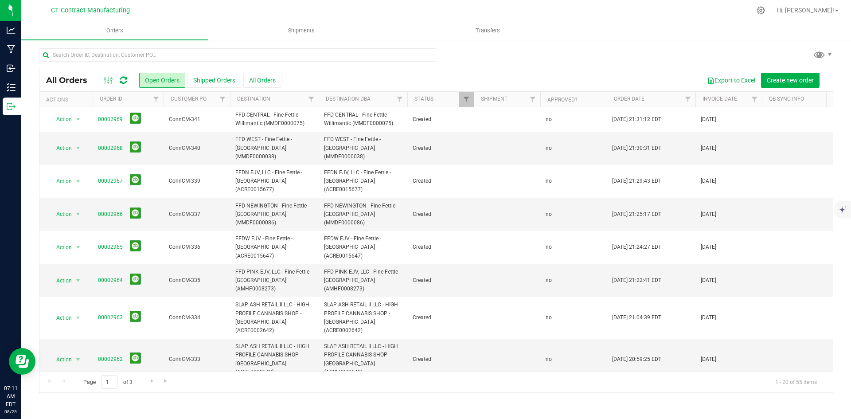
drag, startPoint x: 63, startPoint y: 52, endPoint x: 247, endPoint y: 4, distance: 189.9
click at [247, 4] on div at bounding box center [455, 10] width 592 height 17
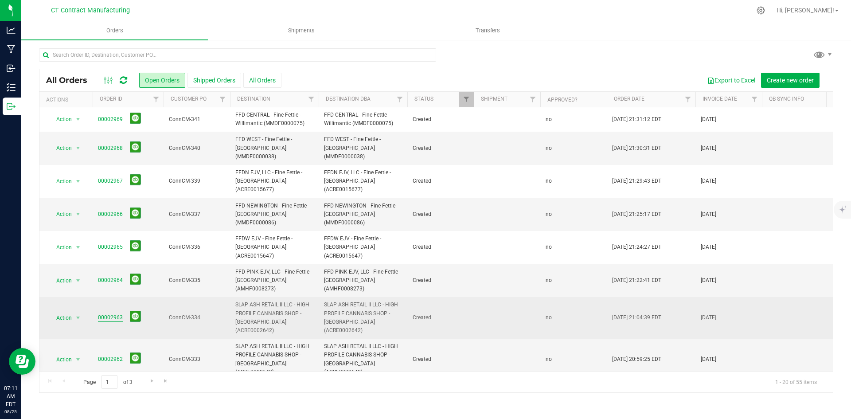
click at [115, 313] on link "00002963" at bounding box center [110, 317] width 25 height 8
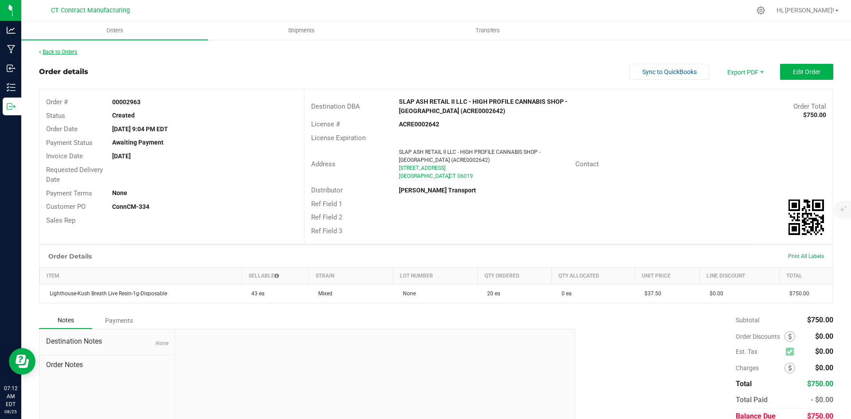
click at [71, 54] on link "Back to Orders" at bounding box center [58, 52] width 38 height 6
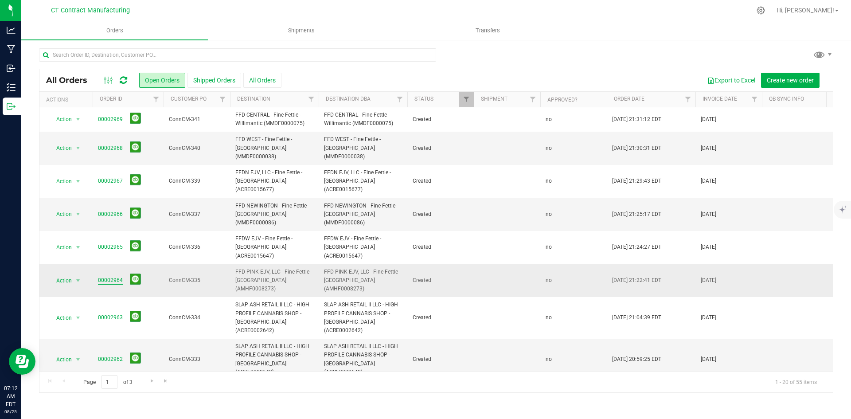
click at [115, 276] on link "00002964" at bounding box center [110, 280] width 25 height 8
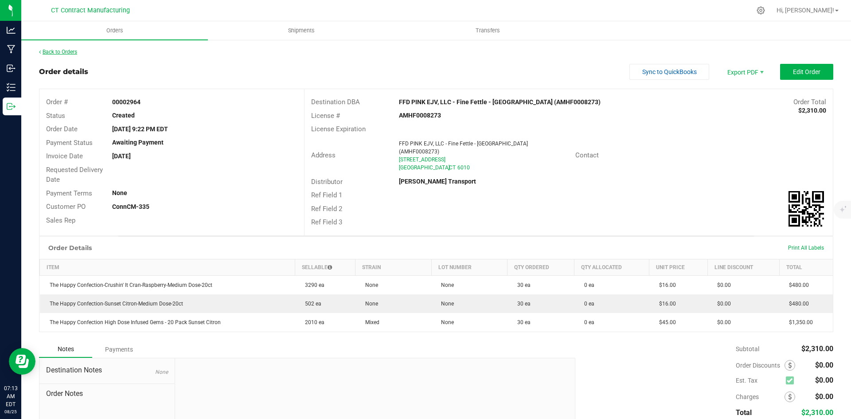
click at [70, 49] on link "Back to Orders" at bounding box center [58, 52] width 38 height 6
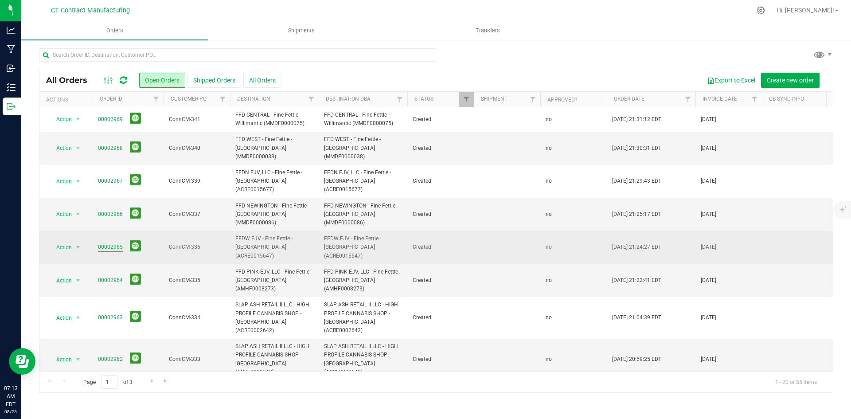
click at [110, 243] on link "00002965" at bounding box center [110, 247] width 25 height 8
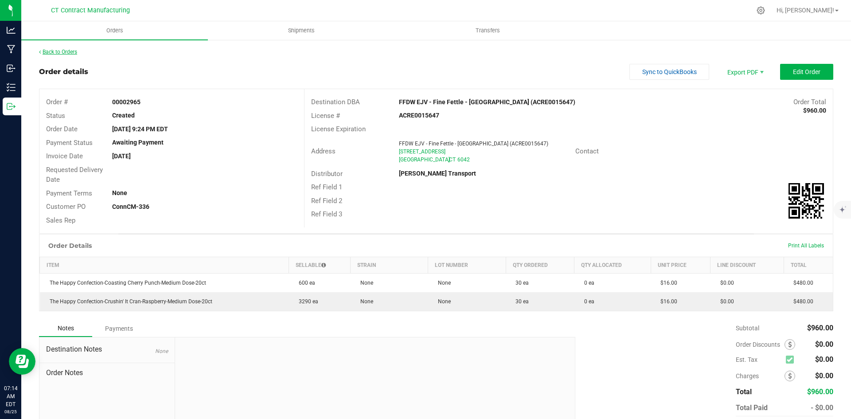
click at [57, 50] on link "Back to Orders" at bounding box center [58, 52] width 38 height 6
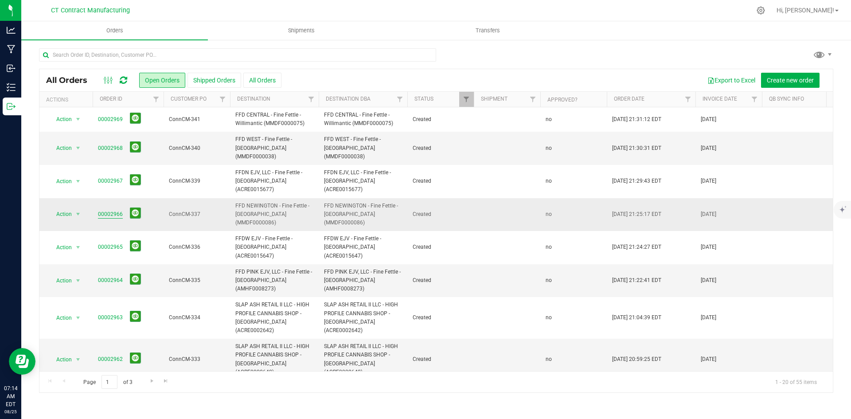
click at [103, 210] on link "00002966" at bounding box center [110, 214] width 25 height 8
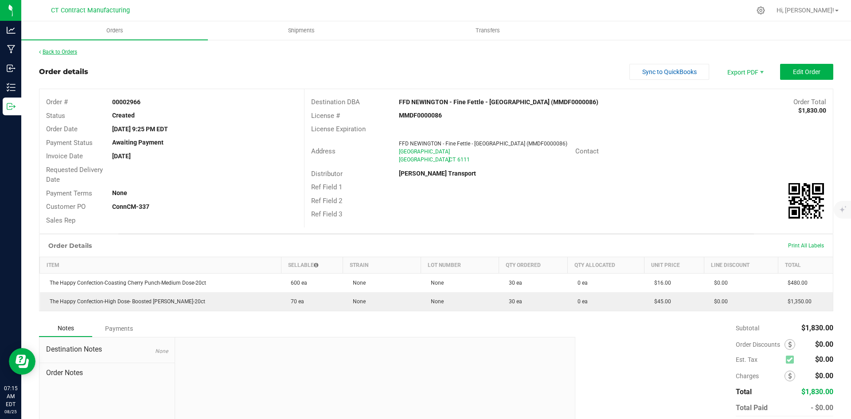
click at [60, 50] on link "Back to Orders" at bounding box center [58, 52] width 38 height 6
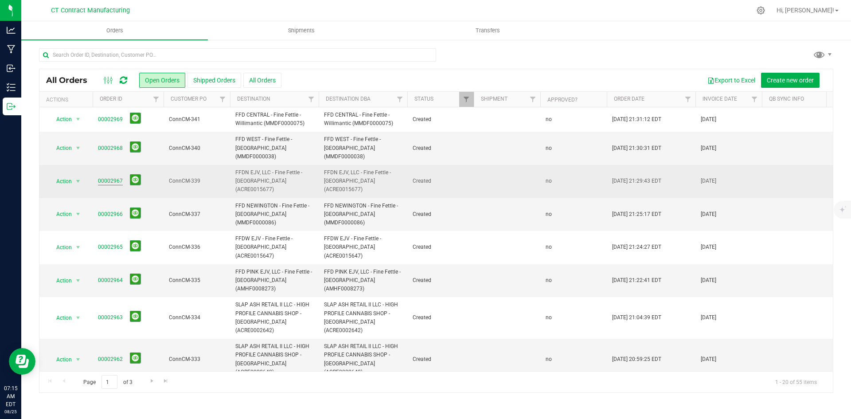
click at [117, 177] on link "00002967" at bounding box center [110, 181] width 25 height 8
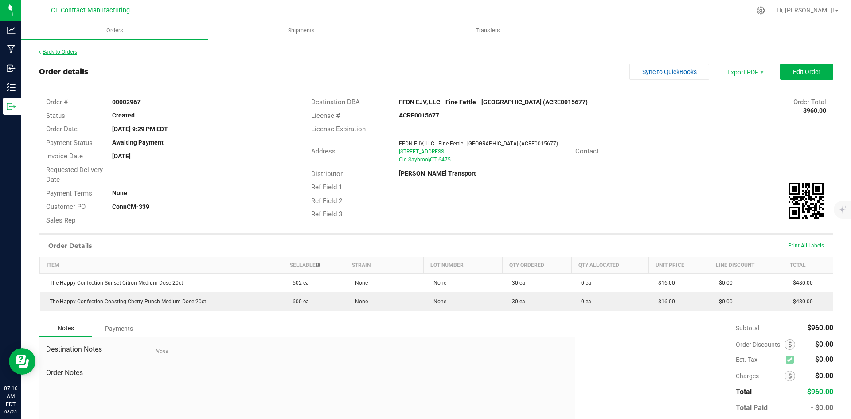
click at [77, 53] on link "Back to Orders" at bounding box center [58, 52] width 38 height 6
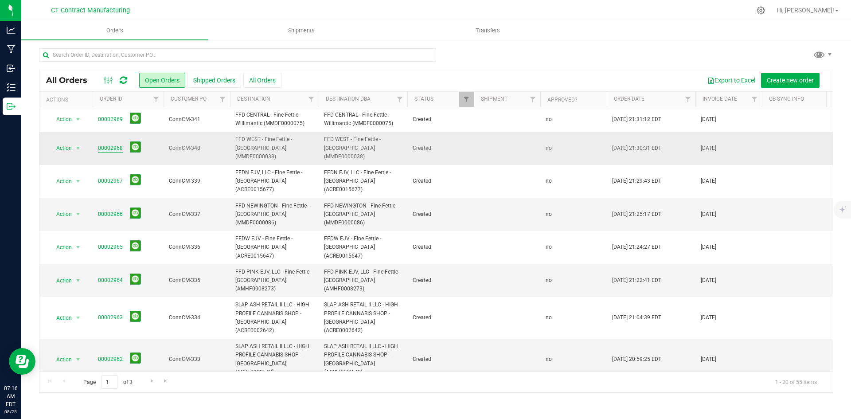
click at [118, 144] on link "00002968" at bounding box center [110, 148] width 25 height 8
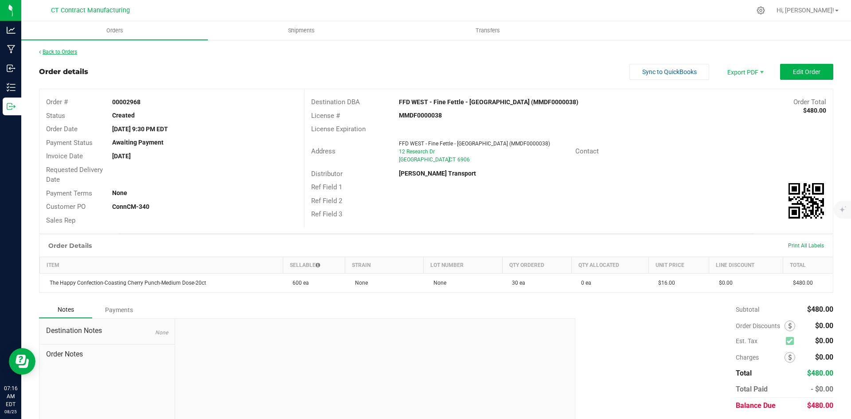
click at [75, 53] on link "Back to Orders" at bounding box center [58, 52] width 38 height 6
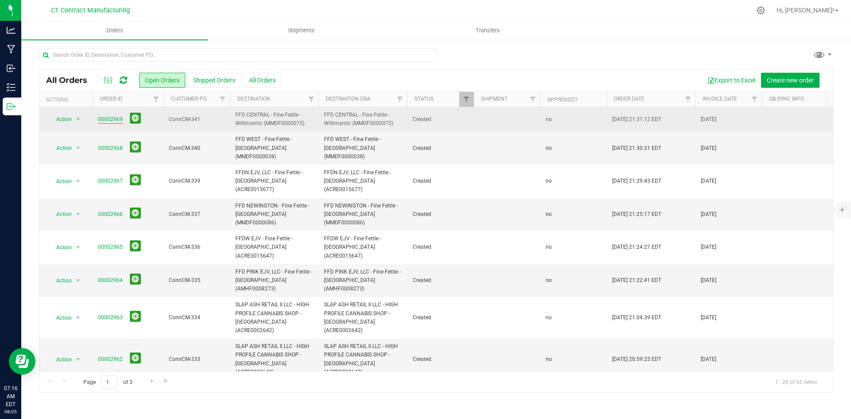
click at [115, 118] on link "00002969" at bounding box center [110, 119] width 25 height 8
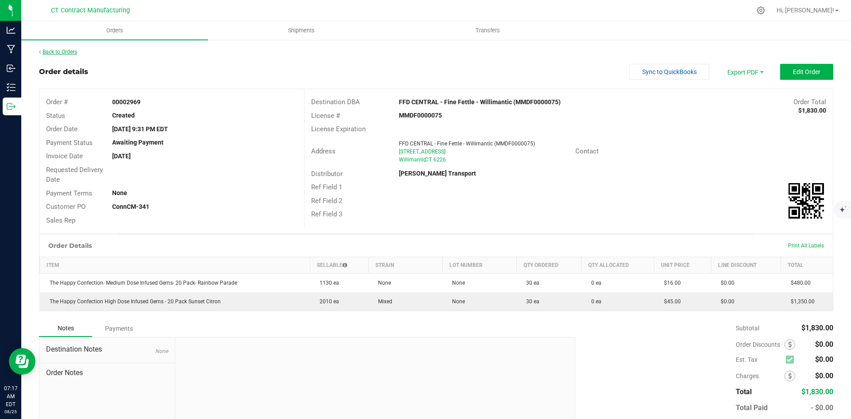
click at [70, 49] on link "Back to Orders" at bounding box center [58, 52] width 38 height 6
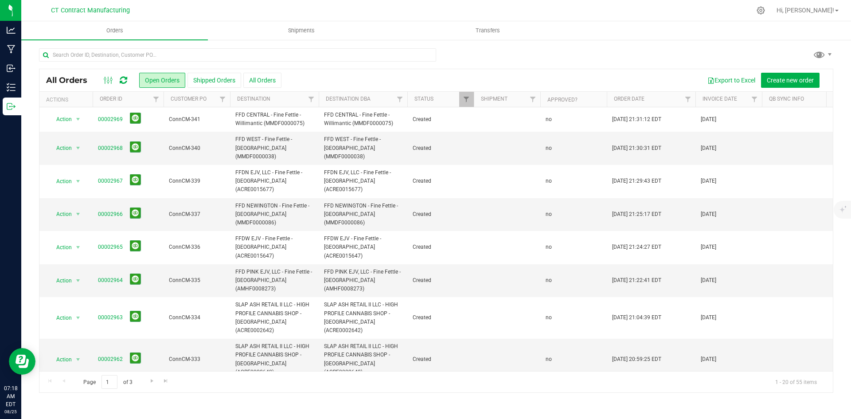
click at [549, 8] on div at bounding box center [455, 10] width 592 height 17
